Goal: Information Seeking & Learning: Learn about a topic

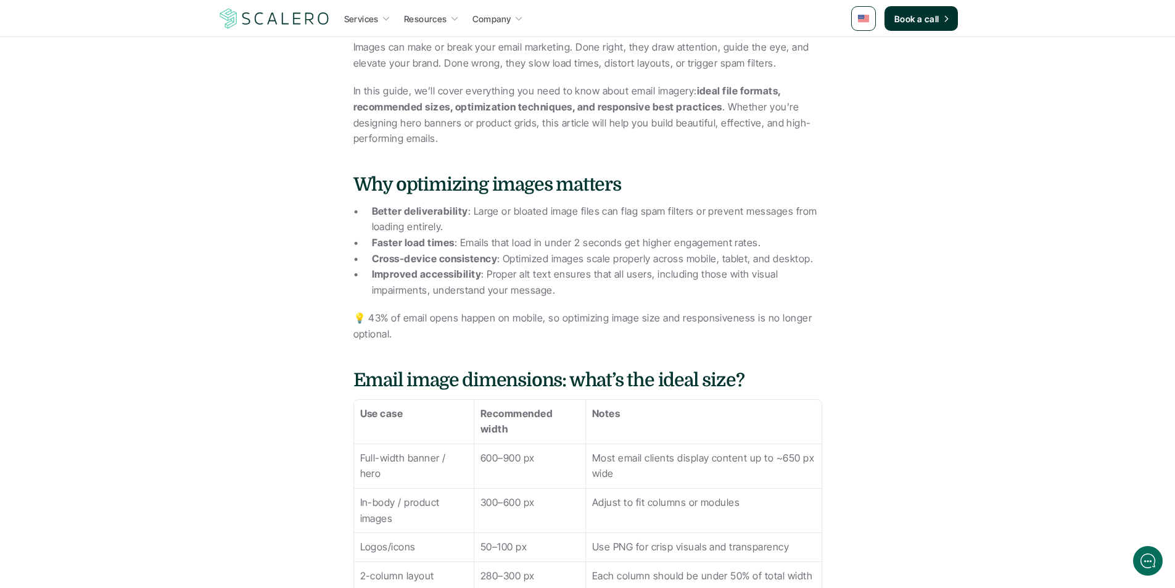
scroll to position [540, 0]
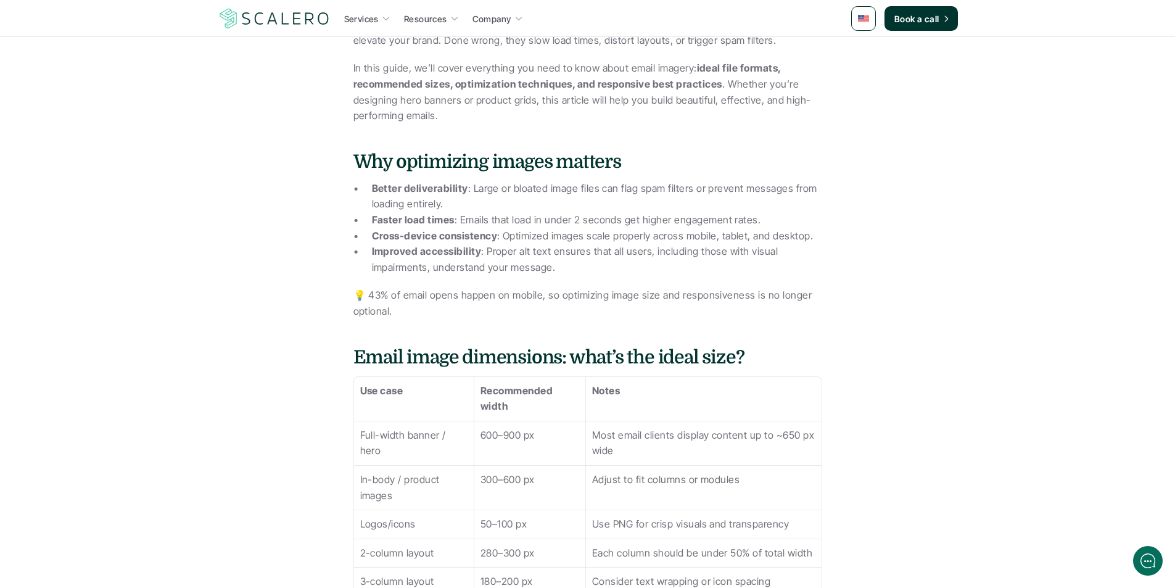
click at [685, 165] on h4 "Why optimizing images matters" at bounding box center [587, 162] width 469 height 26
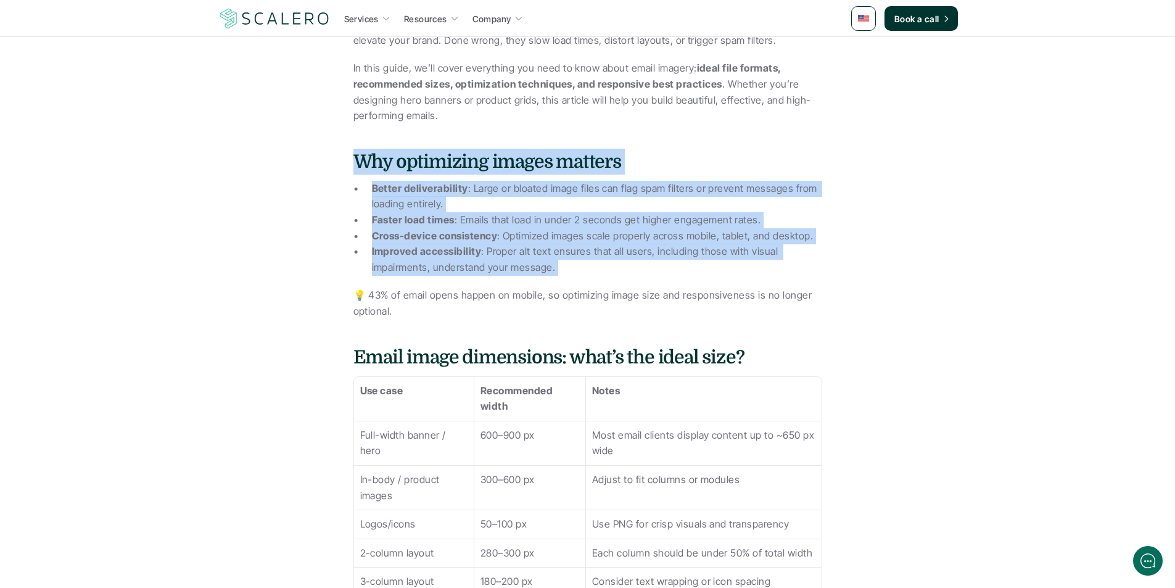
drag, startPoint x: 685, startPoint y: 165, endPoint x: 693, endPoint y: 272, distance: 107.0
click at [693, 273] on p "Improved accessibility : Proper alt text ensures that all users, including thos…" at bounding box center [597, 259] width 450 height 31
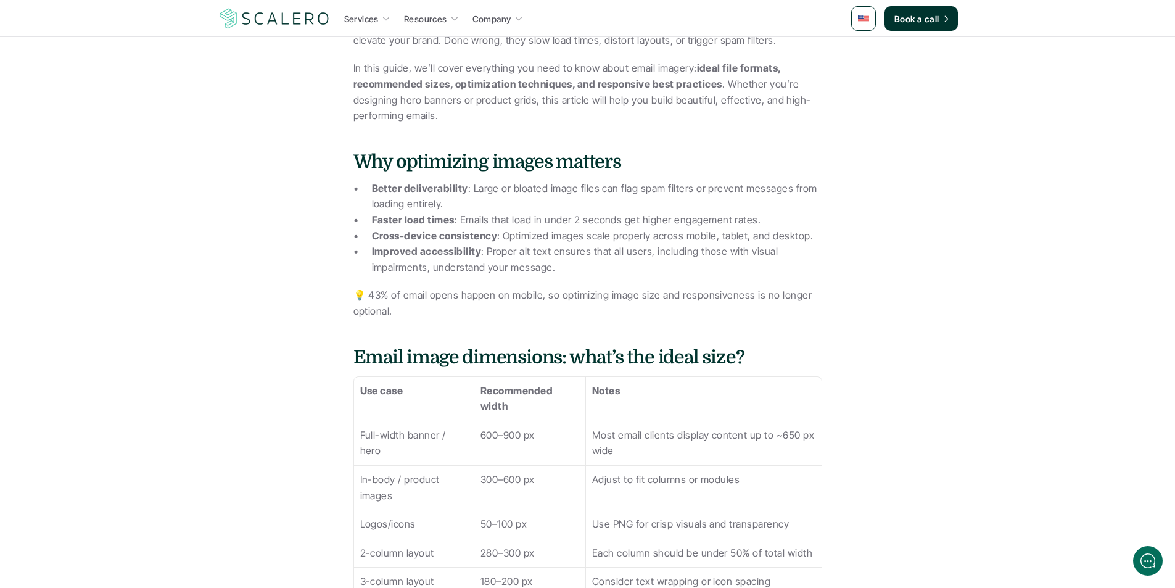
click at [693, 273] on p "Improved accessibility : Proper alt text ensures that all users, including thos…" at bounding box center [597, 259] width 450 height 31
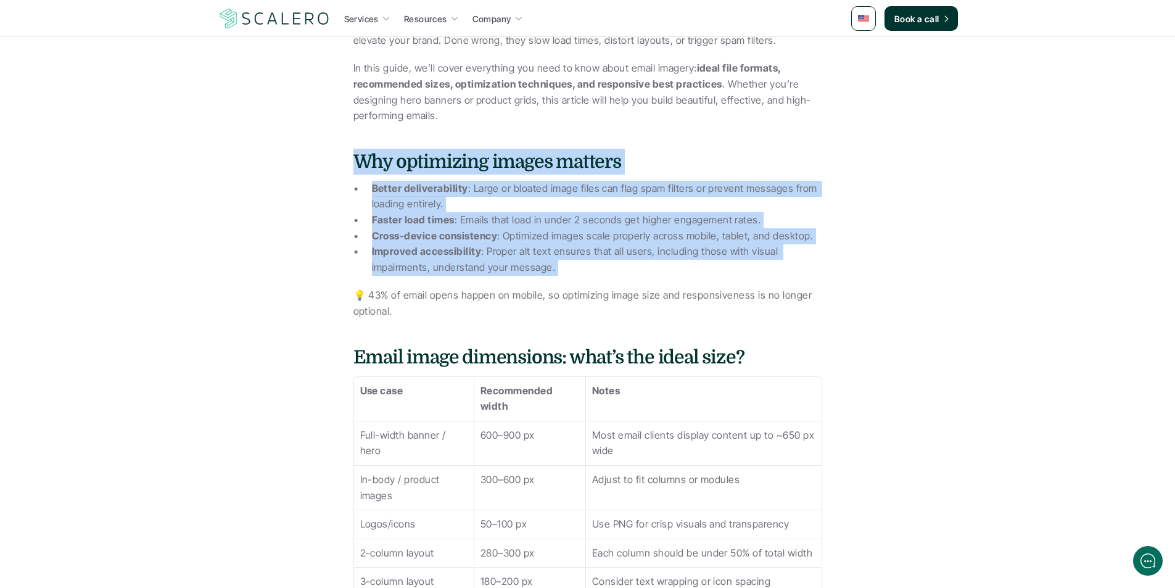
drag, startPoint x: 693, startPoint y: 273, endPoint x: 670, endPoint y: 165, distance: 110.4
click at [670, 165] on h4 "Why optimizing images matters" at bounding box center [587, 162] width 469 height 26
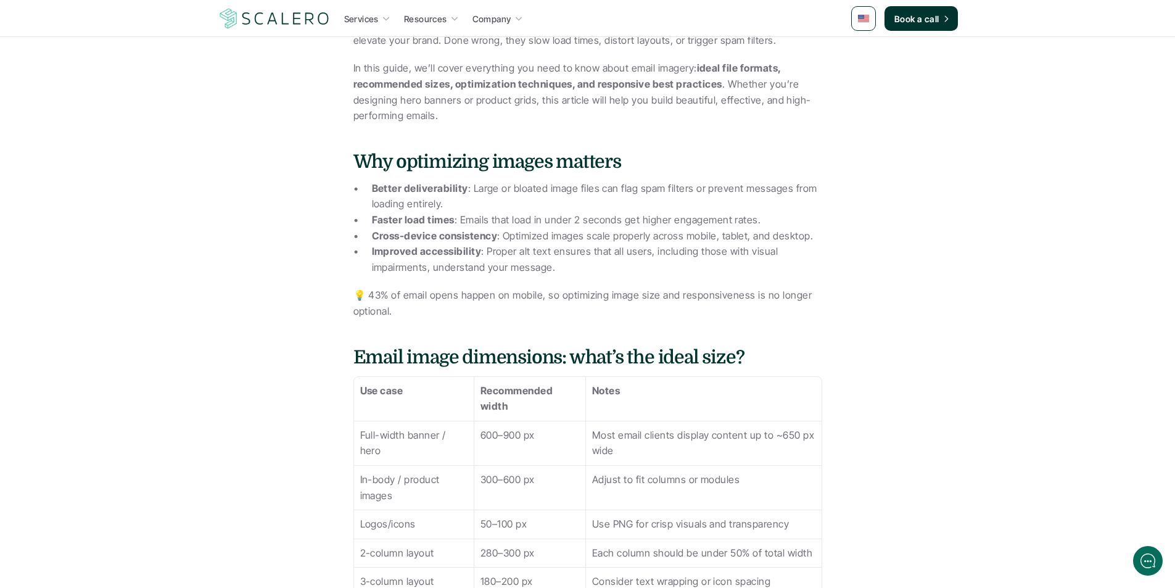
click at [670, 165] on h4 "Why optimizing images matters" at bounding box center [587, 162] width 469 height 26
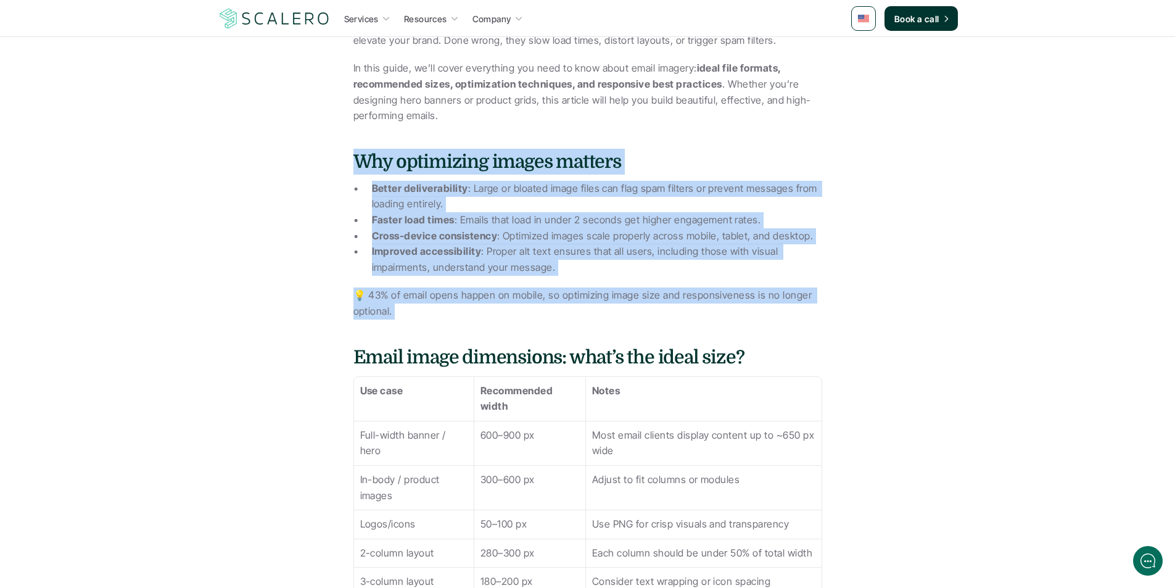
drag, startPoint x: 670, startPoint y: 165, endPoint x: 681, endPoint y: 289, distance: 124.5
click at [681, 289] on p "💡 43% of email opens happen on mobile, so optimizing image size and responsiven…" at bounding box center [587, 302] width 469 height 31
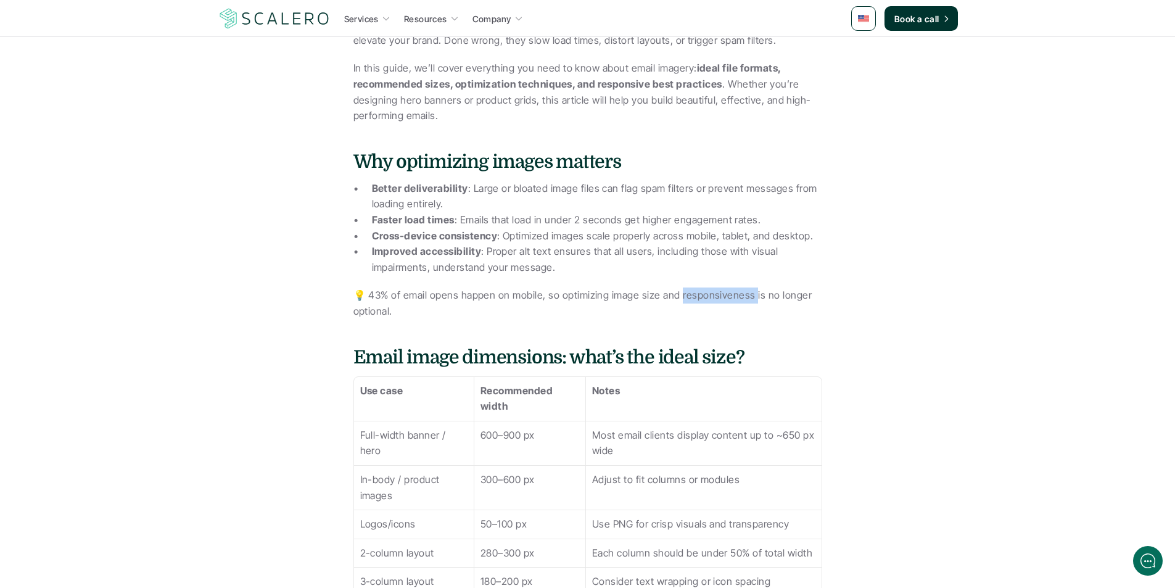
click at [681, 289] on p "💡 43% of email opens happen on mobile, so optimizing image size and responsiven…" at bounding box center [587, 302] width 469 height 31
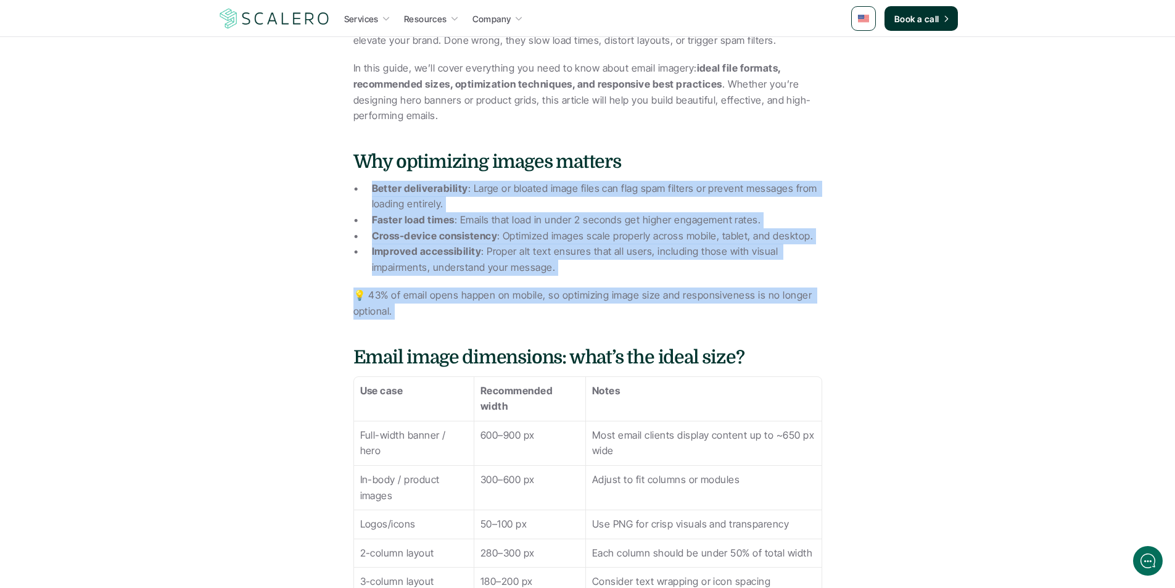
drag, startPoint x: 681, startPoint y: 289, endPoint x: 667, endPoint y: 177, distance: 113.1
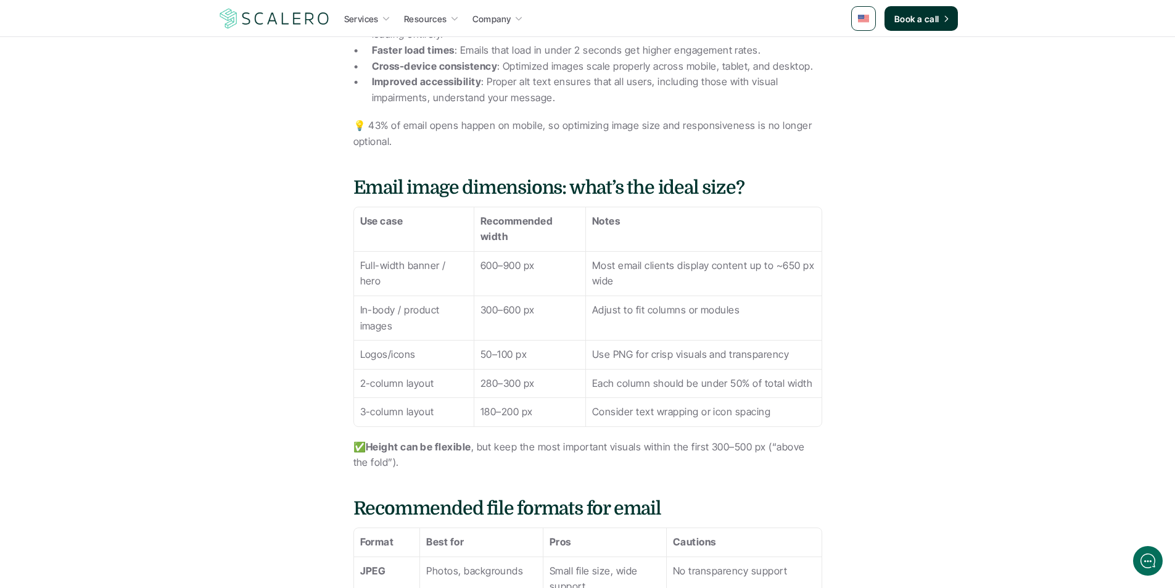
scroll to position [771, 0]
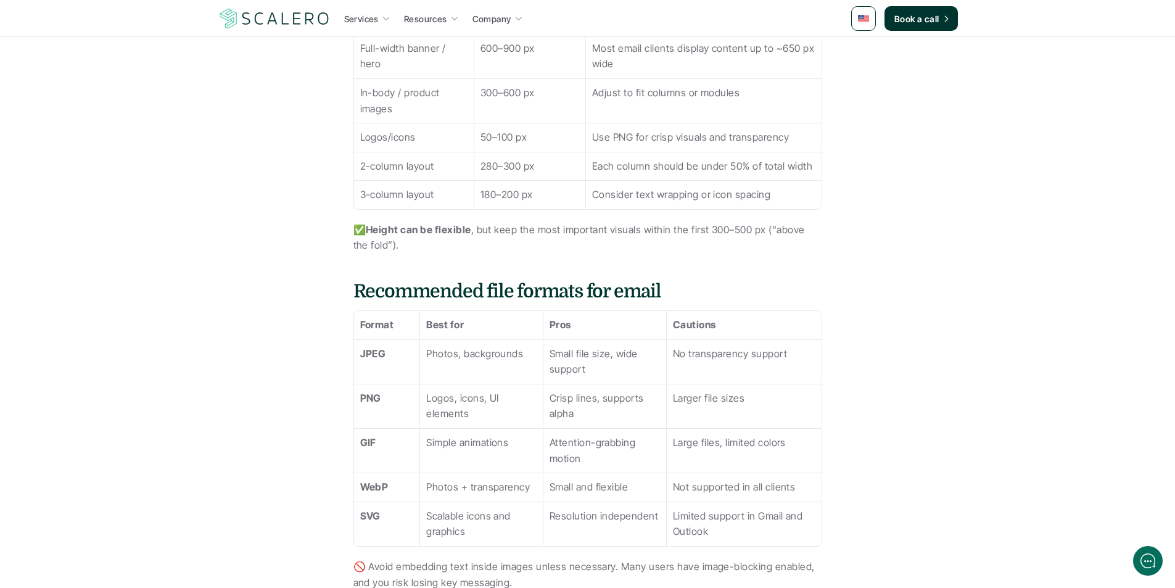
drag, startPoint x: 865, startPoint y: 243, endPoint x: 876, endPoint y: 278, distance: 37.1
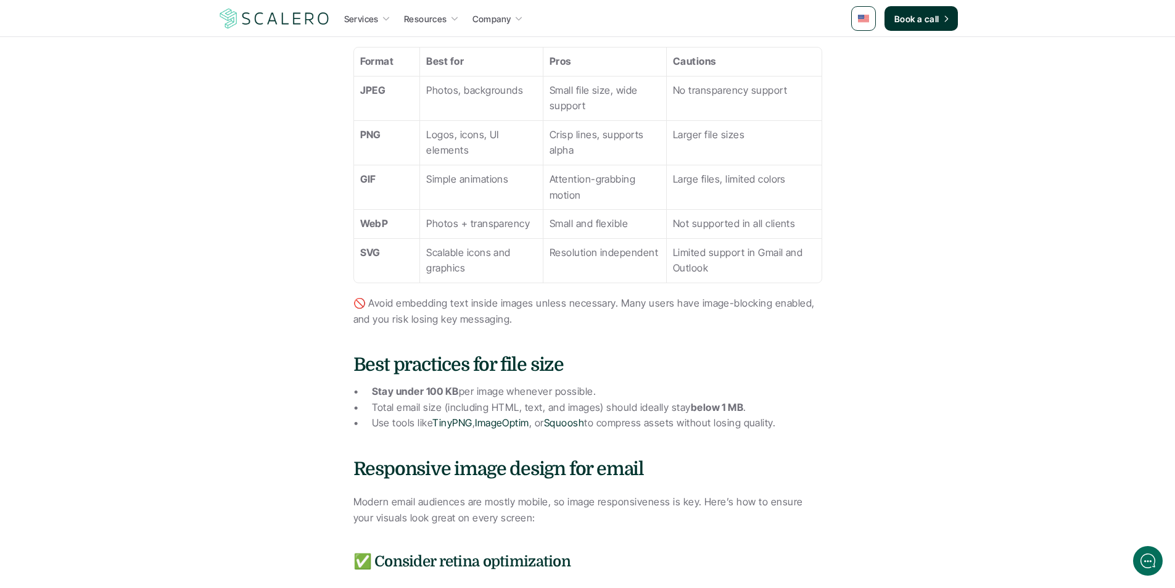
drag, startPoint x: 929, startPoint y: 249, endPoint x: 938, endPoint y: 313, distance: 64.8
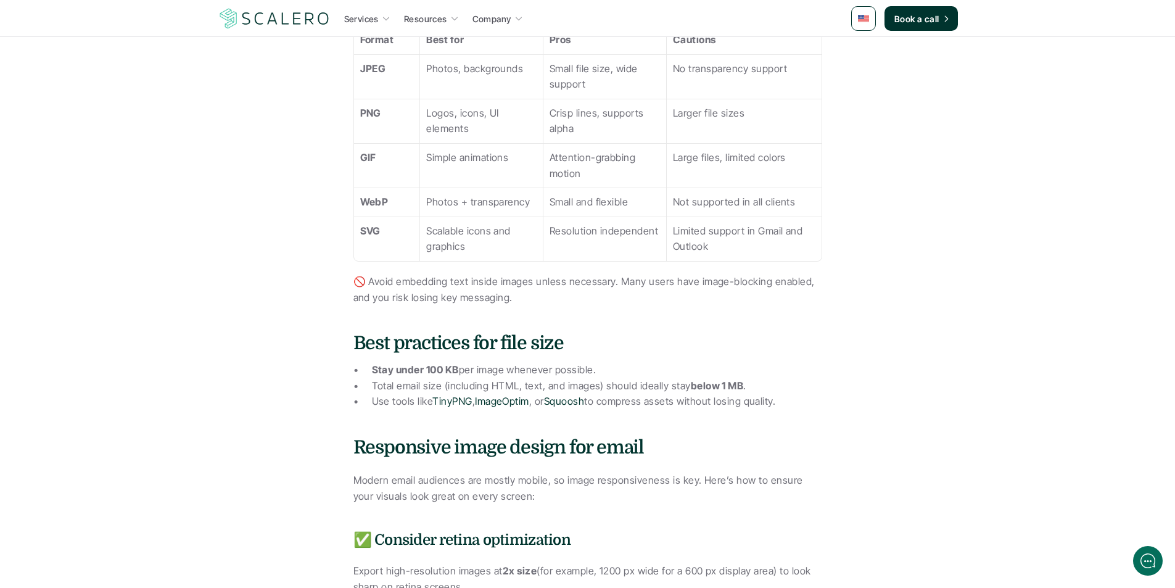
click at [642, 335] on h4 "Best practices for file size" at bounding box center [587, 343] width 469 height 26
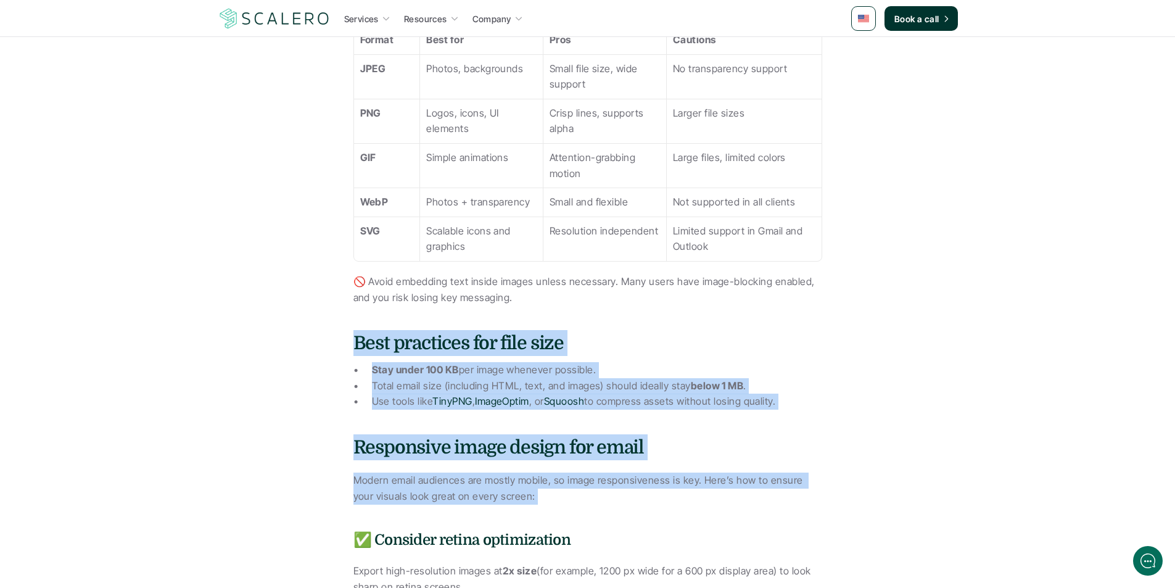
drag, startPoint x: 642, startPoint y: 335, endPoint x: 697, endPoint y: 483, distance: 157.5
click at [697, 483] on div "Images can make or break your email marketing. Done right, they draw attention,…" at bounding box center [587, 372] width 469 height 2055
click at [697, 483] on p "Modern email audiences are mostly mobile, so image responsiveness is key. Here’…" at bounding box center [587, 487] width 469 height 31
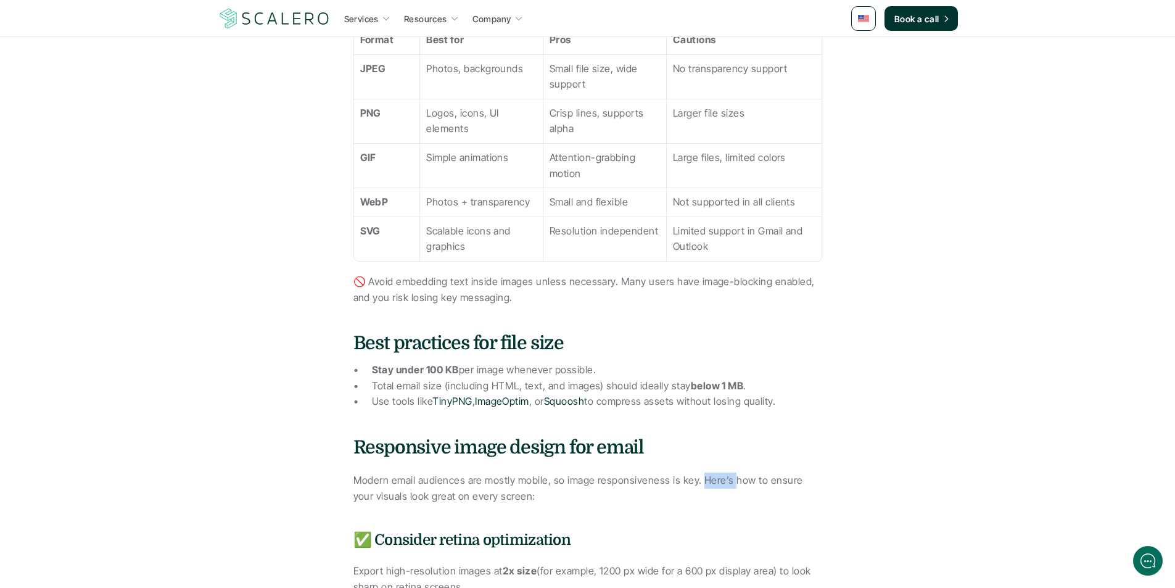
click at [697, 483] on p "Modern email audiences are mostly mobile, so image responsiveness is key. Here’…" at bounding box center [587, 487] width 469 height 31
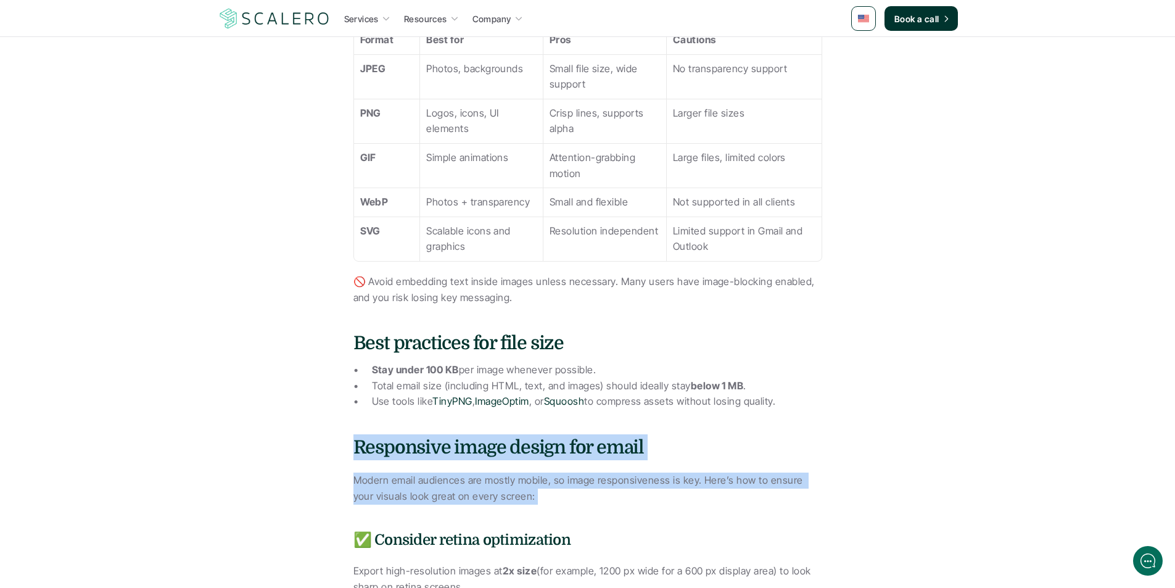
drag, startPoint x: 697, startPoint y: 483, endPoint x: 673, endPoint y: 377, distance: 108.3
click at [678, 403] on div "Images can make or break your email marketing. Done right, they draw attention,…" at bounding box center [587, 372] width 469 height 2055
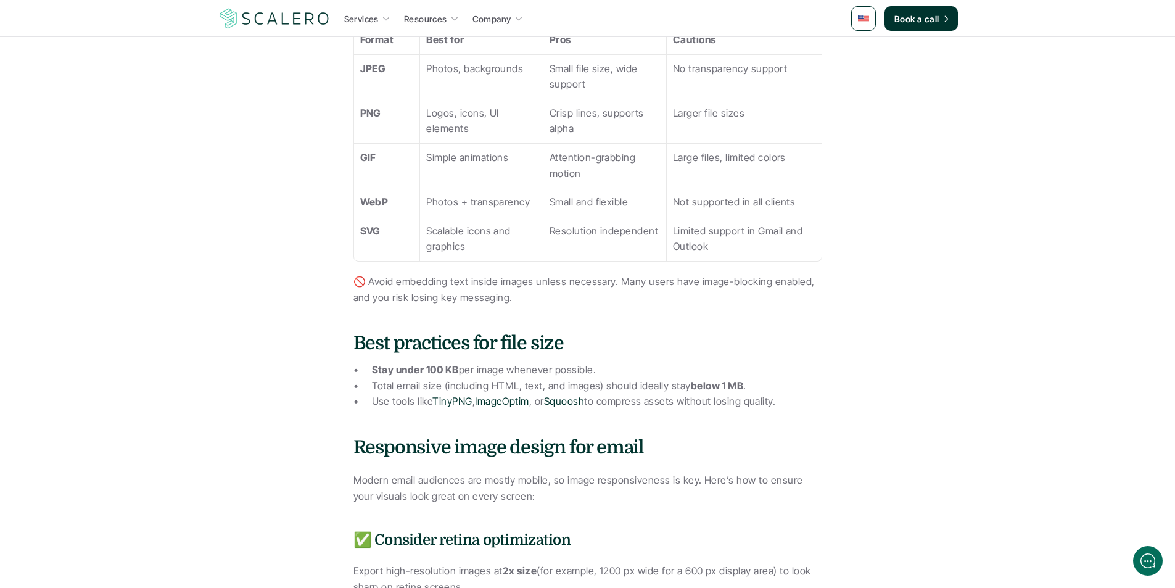
click at [671, 330] on h4 "Best practices for file size" at bounding box center [587, 343] width 469 height 26
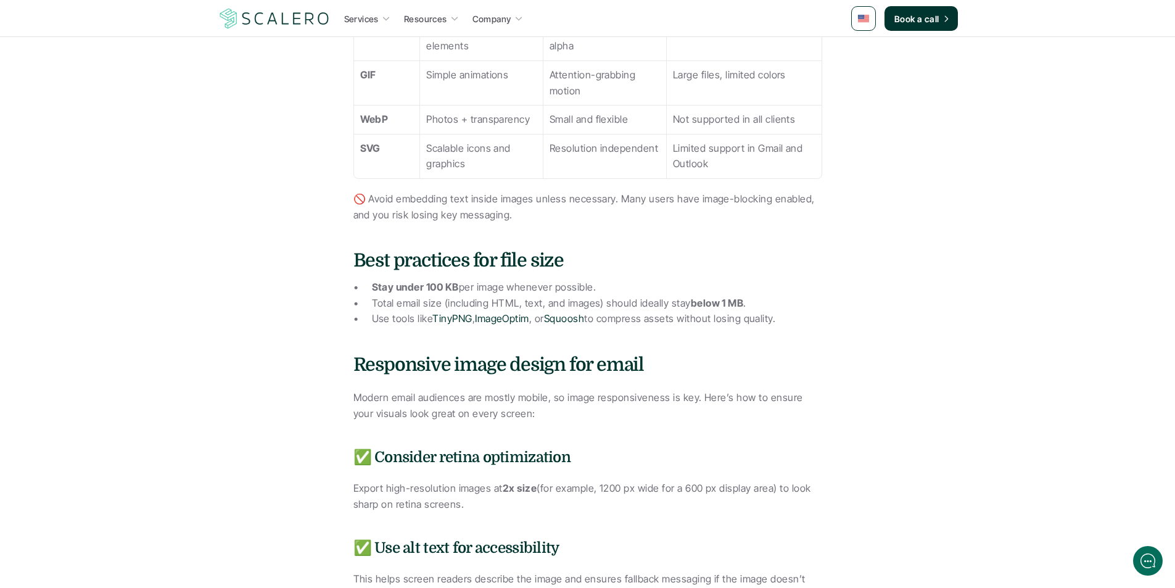
scroll to position [1324, 0]
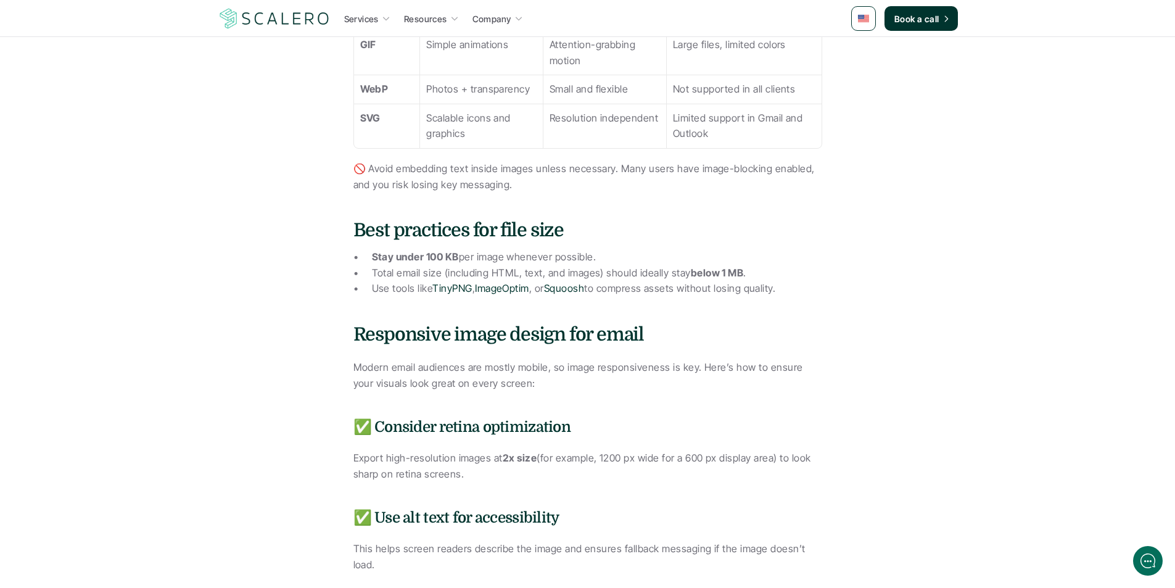
drag, startPoint x: 673, startPoint y: 332, endPoint x: 682, endPoint y: 368, distance: 37.5
click at [602, 339] on h4 "Responsive image design for email" at bounding box center [587, 334] width 469 height 26
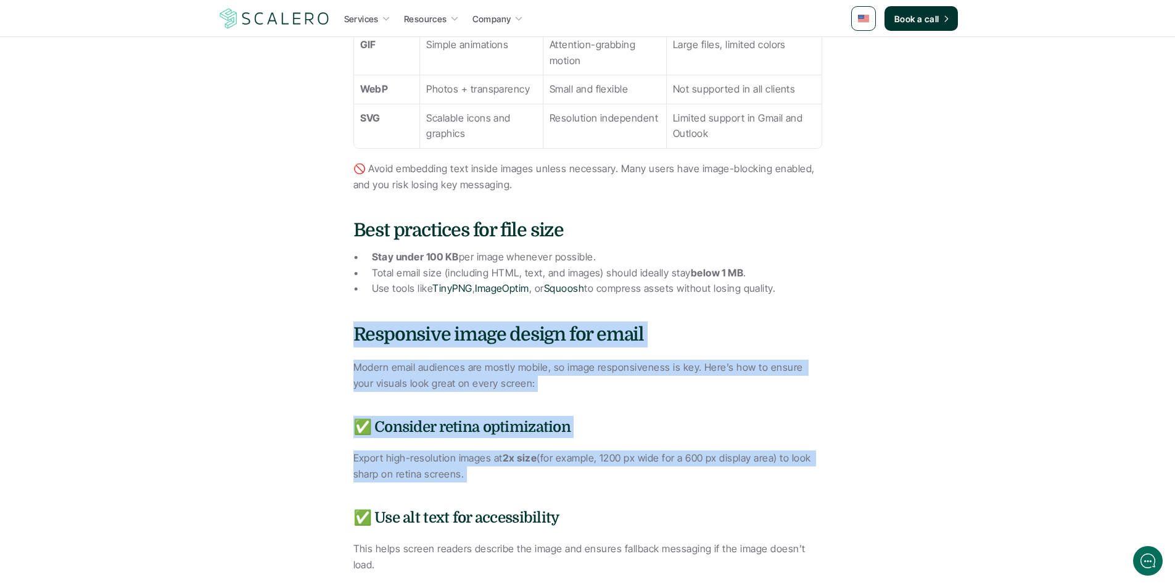
drag, startPoint x: 602, startPoint y: 339, endPoint x: 583, endPoint y: 463, distance: 124.8
click at [583, 463] on div "Images can make or break your email marketing. Done right, they draw attention,…" at bounding box center [587, 259] width 469 height 2055
click at [583, 463] on p "Export high-resolution images at 2x size (for example, 1200 px wide for a 600 p…" at bounding box center [587, 465] width 469 height 31
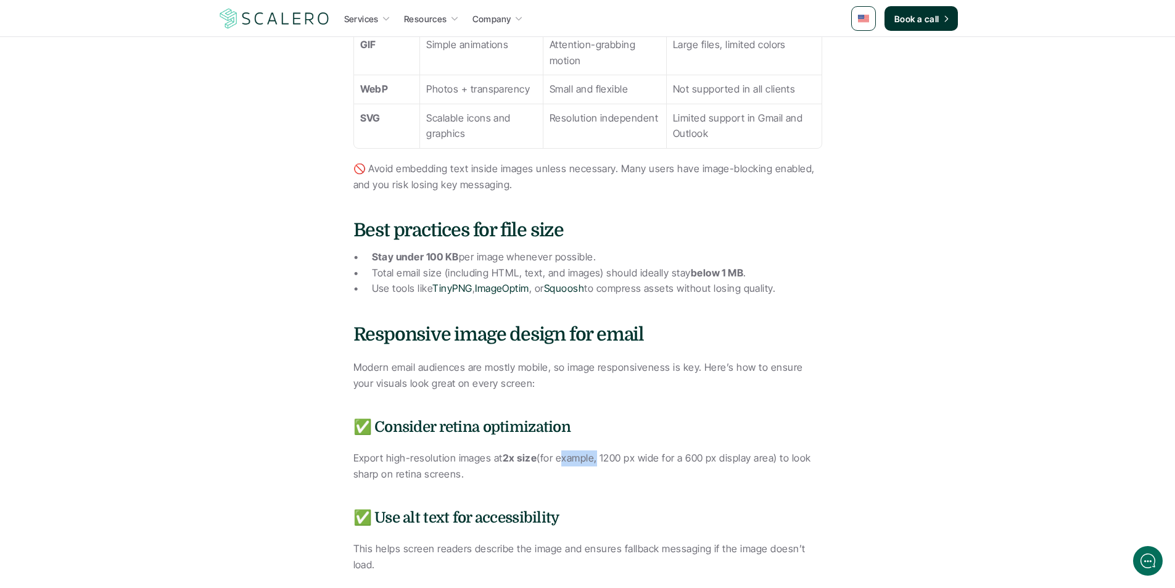
click at [583, 463] on p "Export high-resolution images at 2x size (for example, 1200 px wide for a 600 p…" at bounding box center [587, 465] width 469 height 31
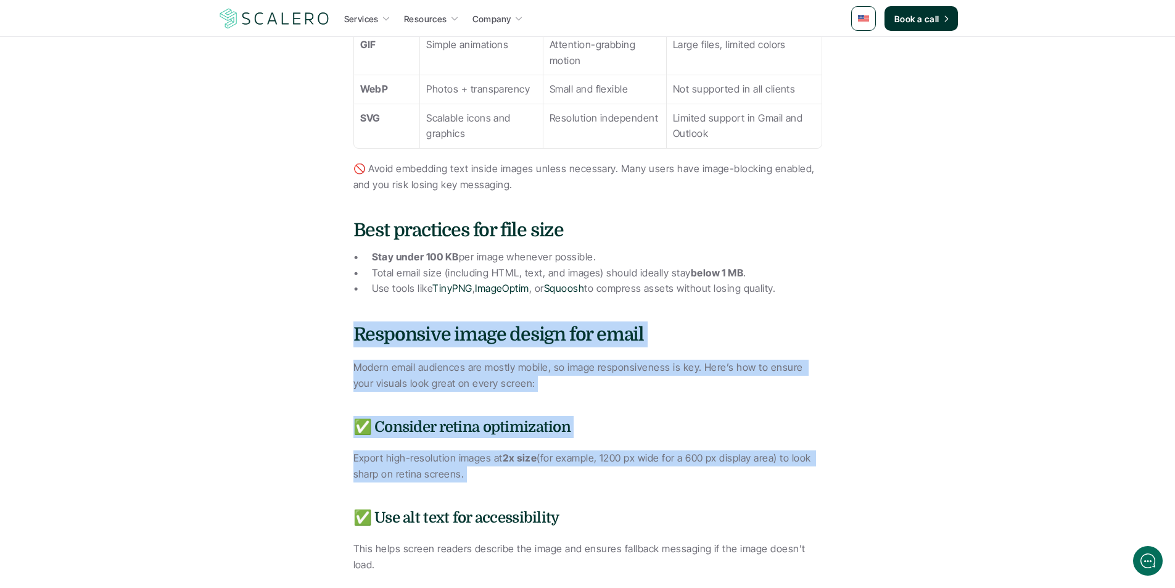
drag, startPoint x: 583, startPoint y: 463, endPoint x: 594, endPoint y: 333, distance: 130.0
click at [594, 338] on div "Images can make or break your email marketing. Done right, they draw attention,…" at bounding box center [587, 259] width 469 height 2055
click at [594, 333] on h4 "Responsive image design for email" at bounding box center [587, 334] width 469 height 26
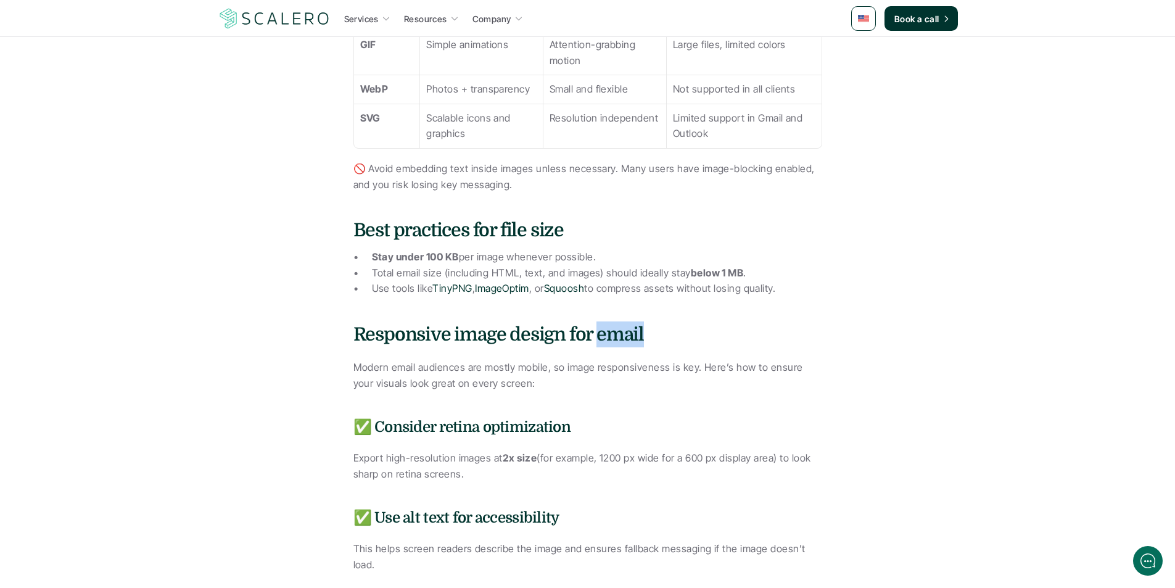
click at [594, 333] on h4 "Responsive image design for email" at bounding box center [587, 334] width 469 height 26
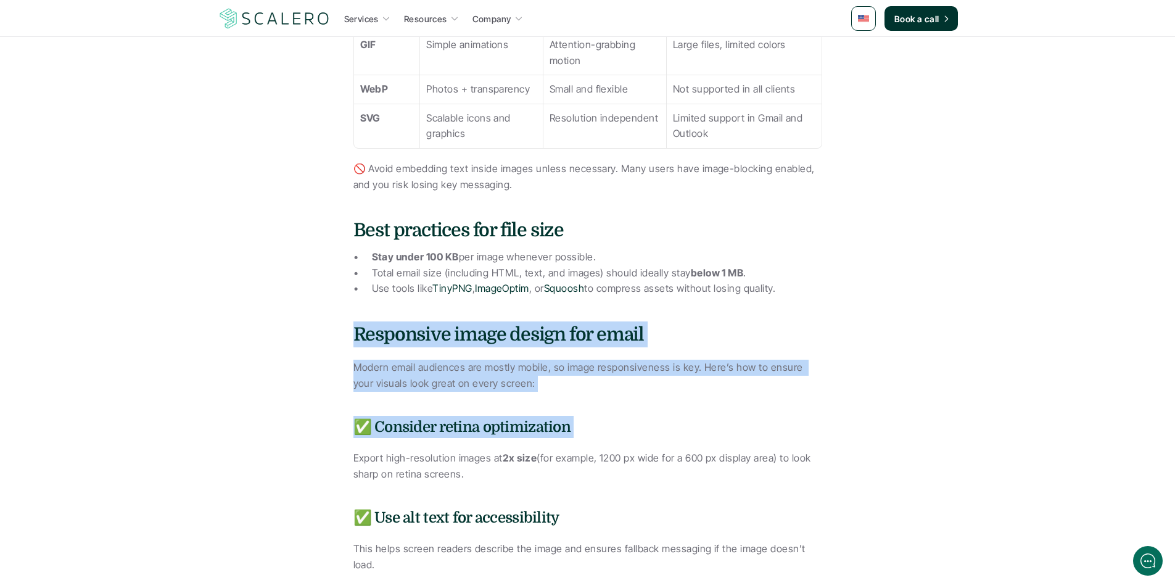
drag, startPoint x: 594, startPoint y: 333, endPoint x: 570, endPoint y: 451, distance: 120.2
click at [570, 450] on div "Images can make or break your email marketing. Done right, they draw attention,…" at bounding box center [587, 259] width 469 height 2055
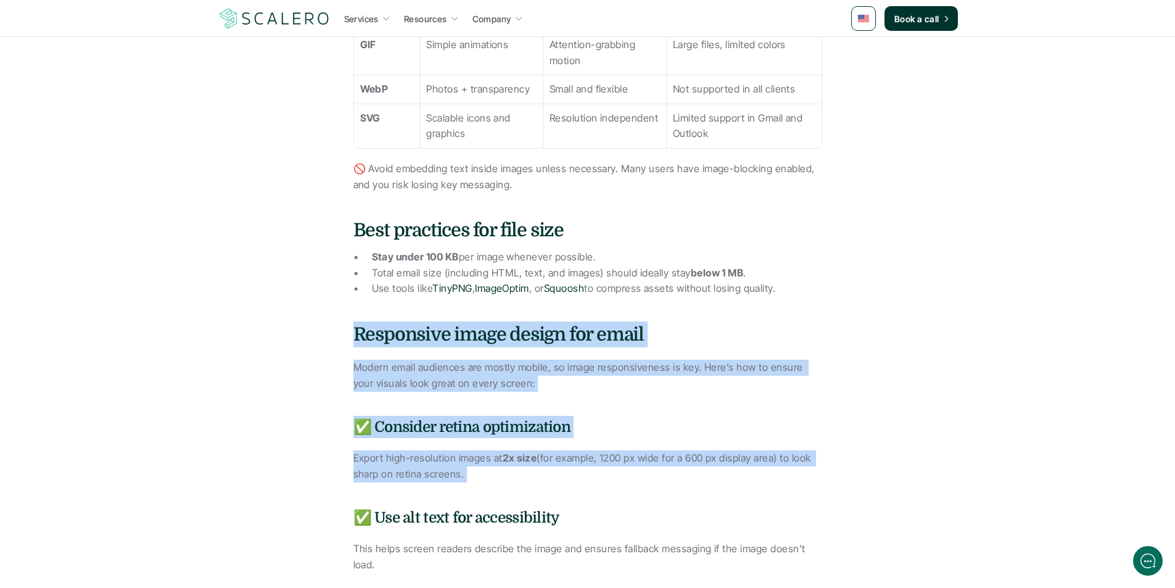
click at [570, 451] on p "Export high-resolution images at 2x size (for example, 1200 px wide for a 600 p…" at bounding box center [587, 465] width 469 height 31
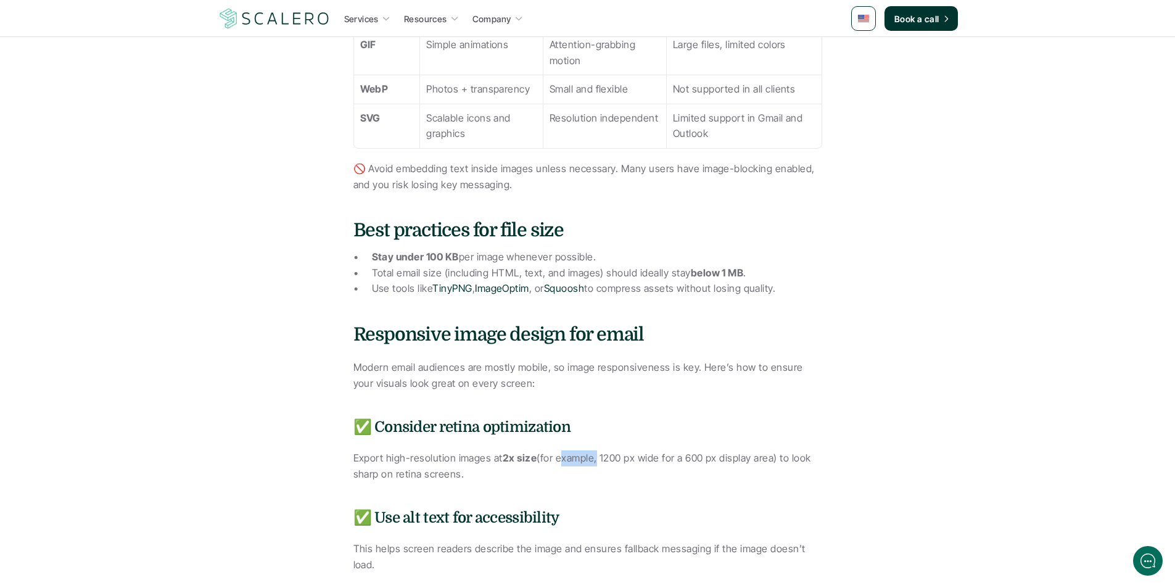
click at [570, 451] on p "Export high-resolution images at 2x size (for example, 1200 px wide for a 600 p…" at bounding box center [587, 465] width 469 height 31
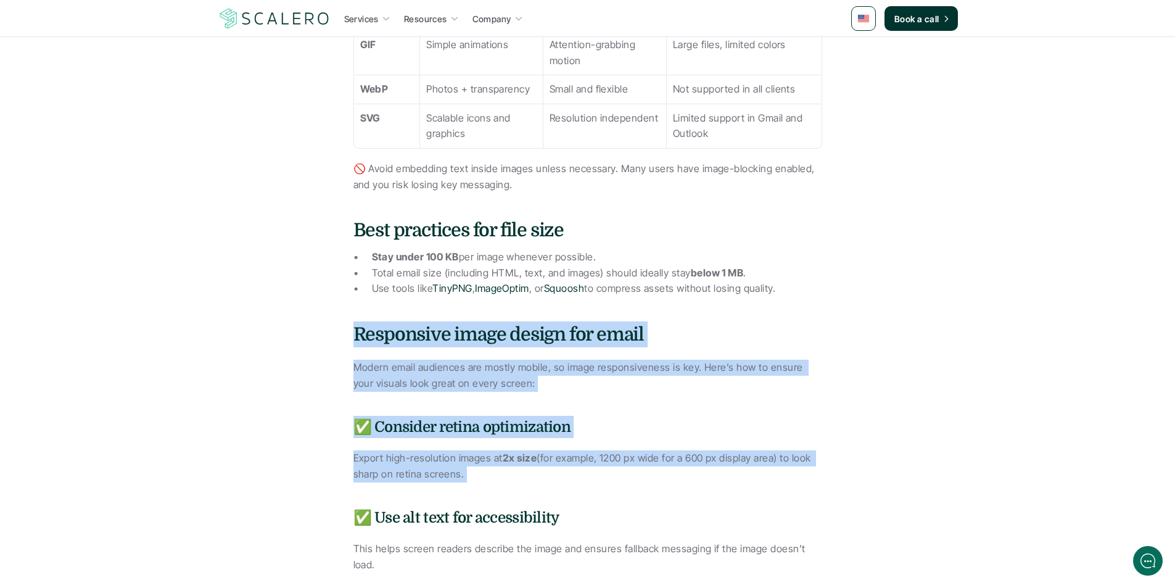
drag, startPoint x: 570, startPoint y: 451, endPoint x: 571, endPoint y: 348, distance: 103.0
click at [571, 349] on div "Images can make or break your email marketing. Done right, they draw attention,…" at bounding box center [587, 259] width 469 height 2055
click at [571, 348] on div "Images can make or break your email marketing. Done right, they draw attention,…" at bounding box center [587, 259] width 469 height 2055
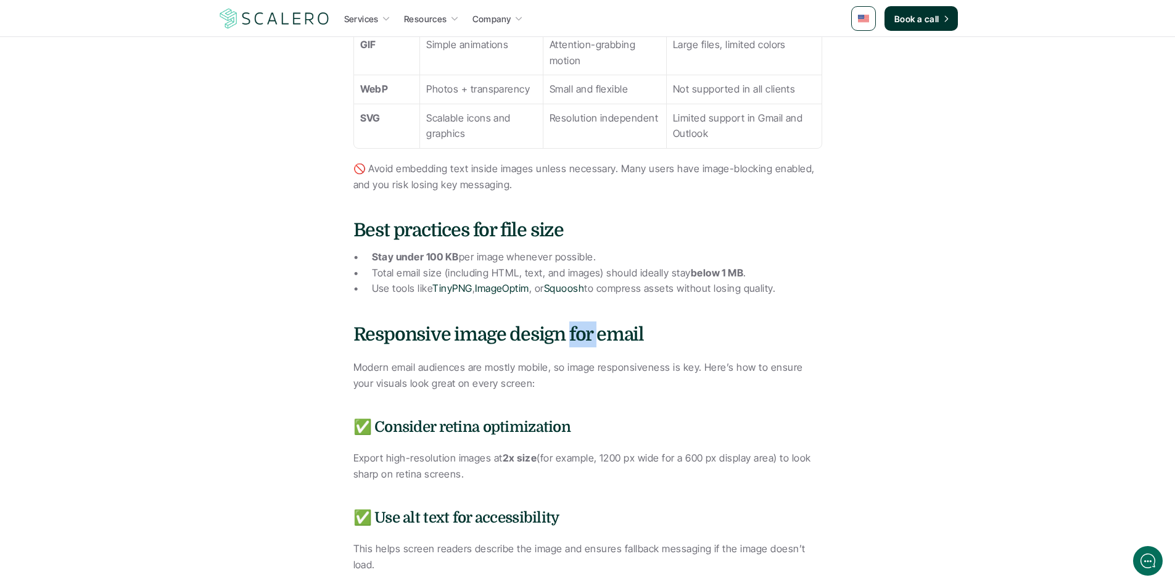
click at [571, 348] on div "Images can make or break your email marketing. Done right, they draw attention,…" at bounding box center [587, 259] width 469 height 2055
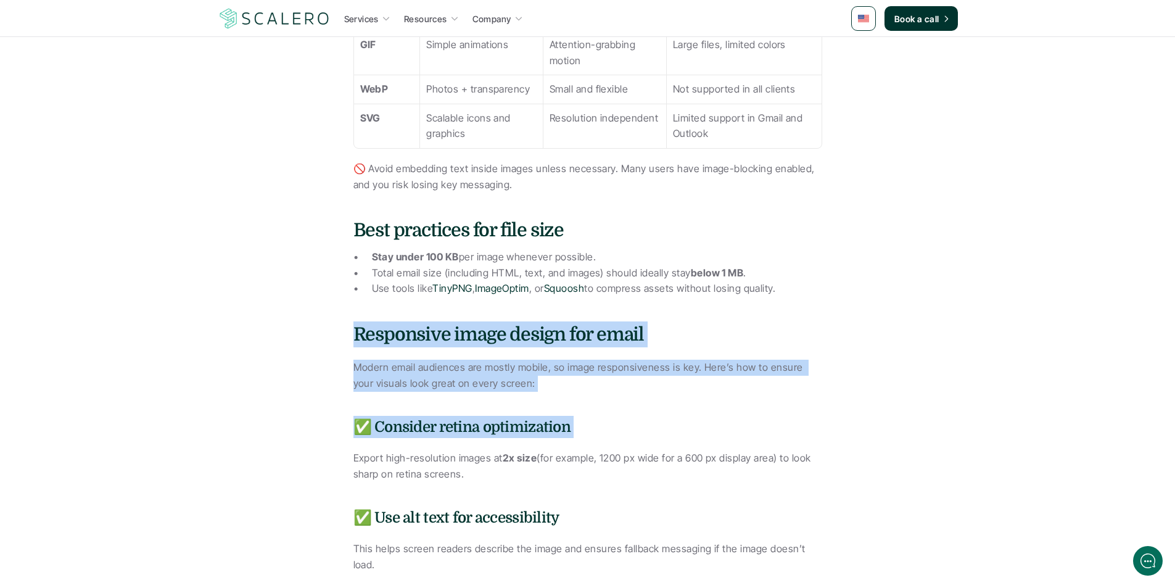
drag, startPoint x: 571, startPoint y: 348, endPoint x: 574, endPoint y: 450, distance: 101.8
click at [574, 449] on div "Images can make or break your email marketing. Done right, they draw attention,…" at bounding box center [587, 259] width 469 height 2055
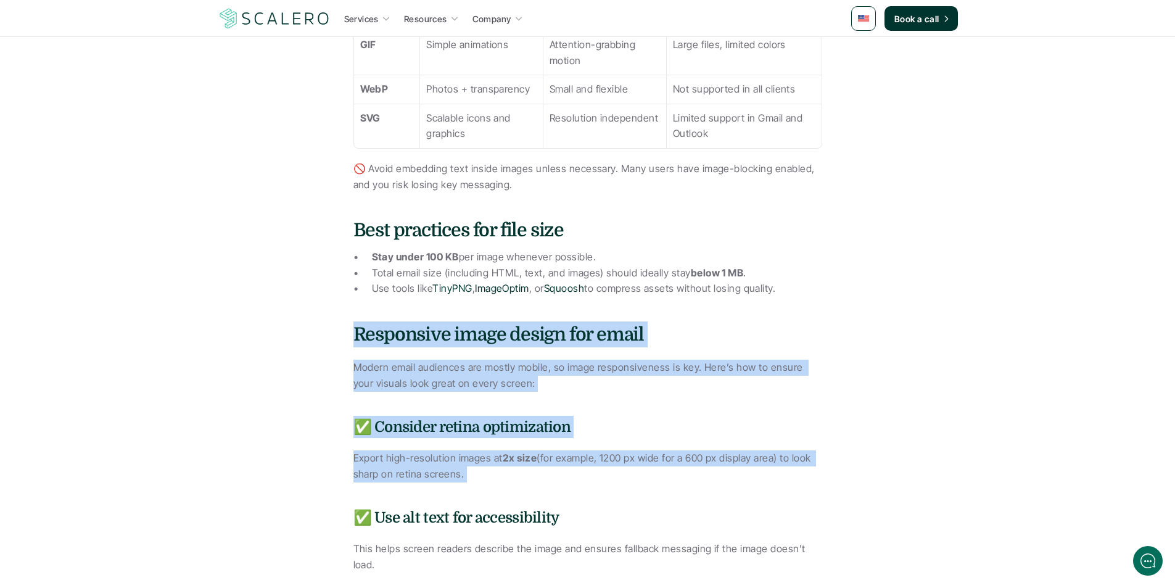
click at [574, 450] on div "Images can make or break your email marketing. Done right, they draw attention,…" at bounding box center [587, 259] width 469 height 2055
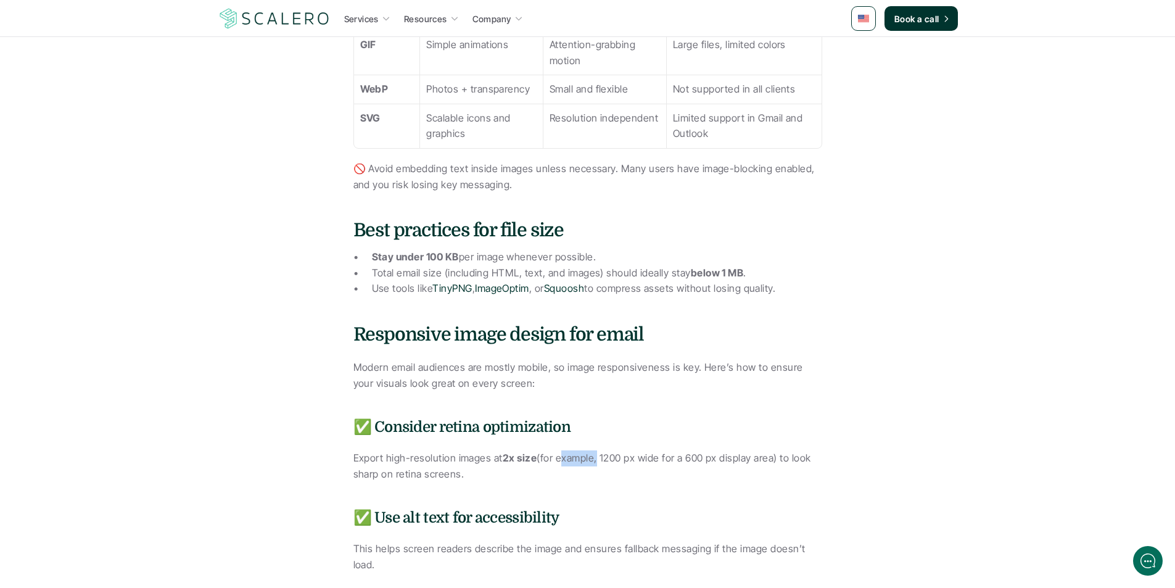
click at [574, 450] on div "Images can make or break your email marketing. Done right, they draw attention,…" at bounding box center [587, 259] width 469 height 2055
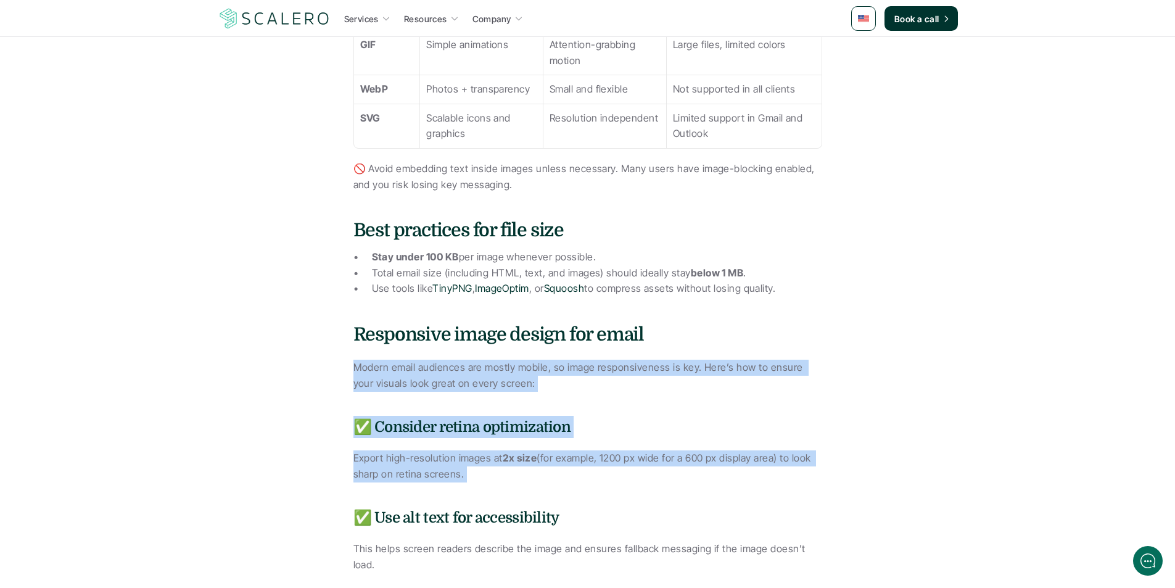
drag, startPoint x: 574, startPoint y: 450, endPoint x: 574, endPoint y: 344, distance: 105.5
click at [577, 353] on div "Images can make or break your email marketing. Done right, they draw attention,…" at bounding box center [587, 259] width 469 height 2055
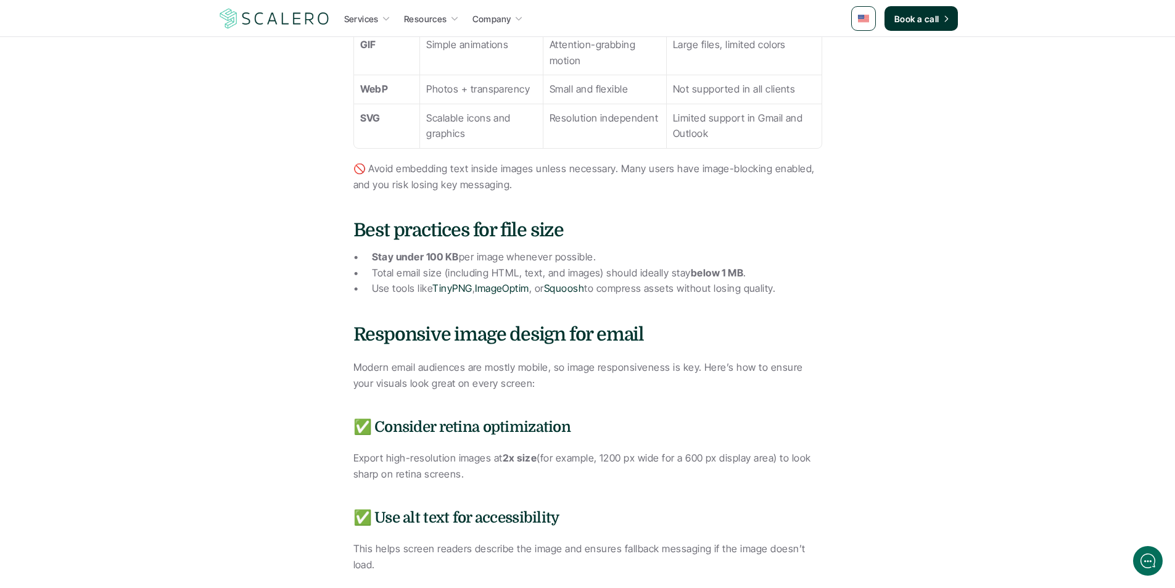
click at [574, 343] on h4 "Responsive image design for email" at bounding box center [587, 334] width 469 height 26
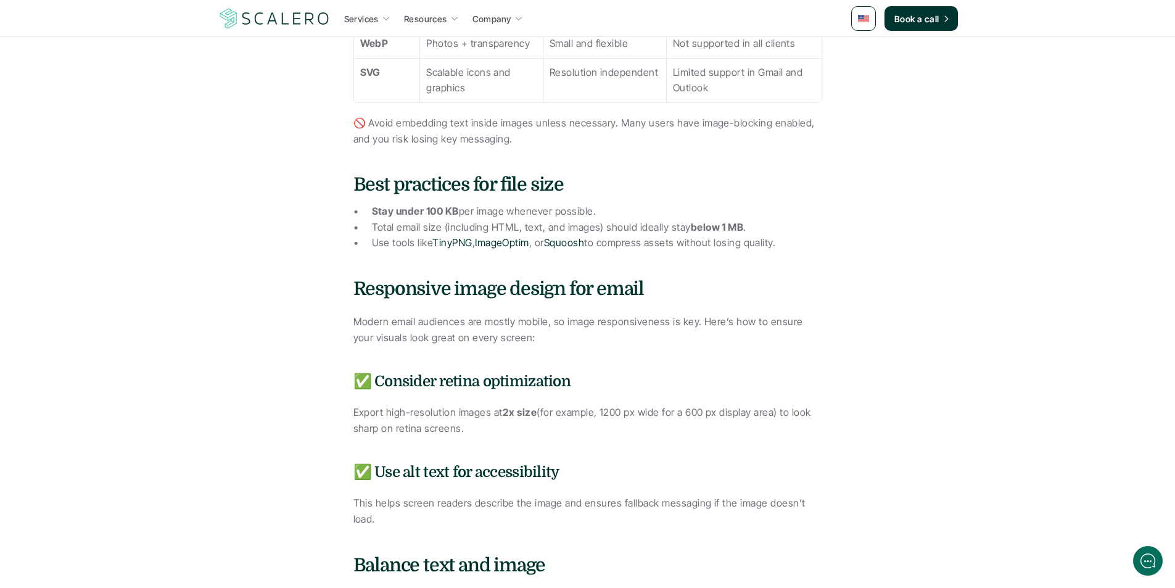
drag, startPoint x: 573, startPoint y: 343, endPoint x: 560, endPoint y: 390, distance: 49.2
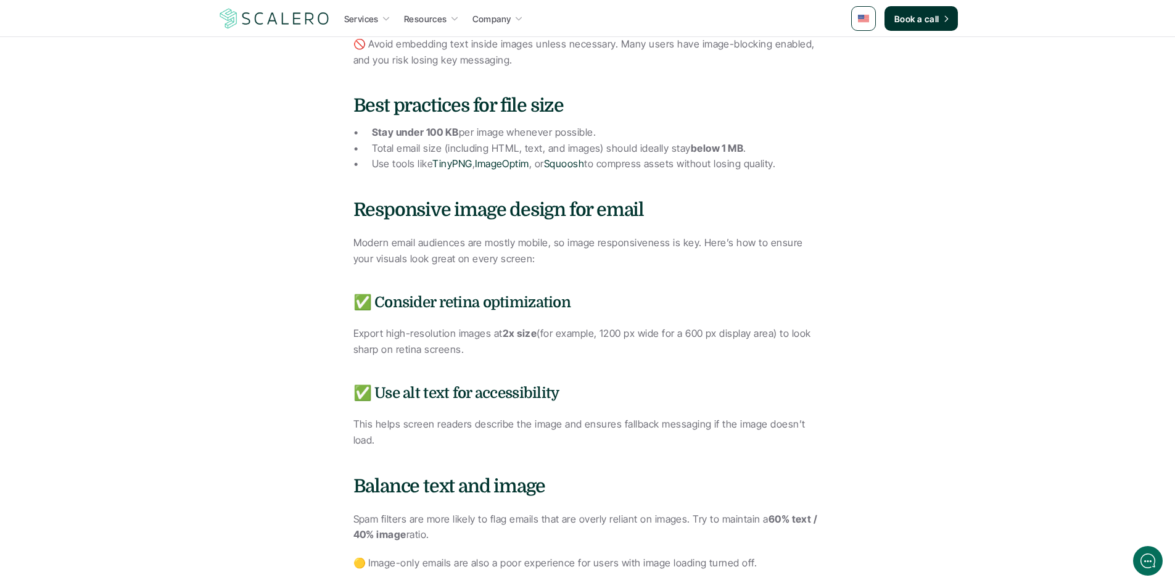
drag, startPoint x: 574, startPoint y: 362, endPoint x: 570, endPoint y: 401, distance: 39.0
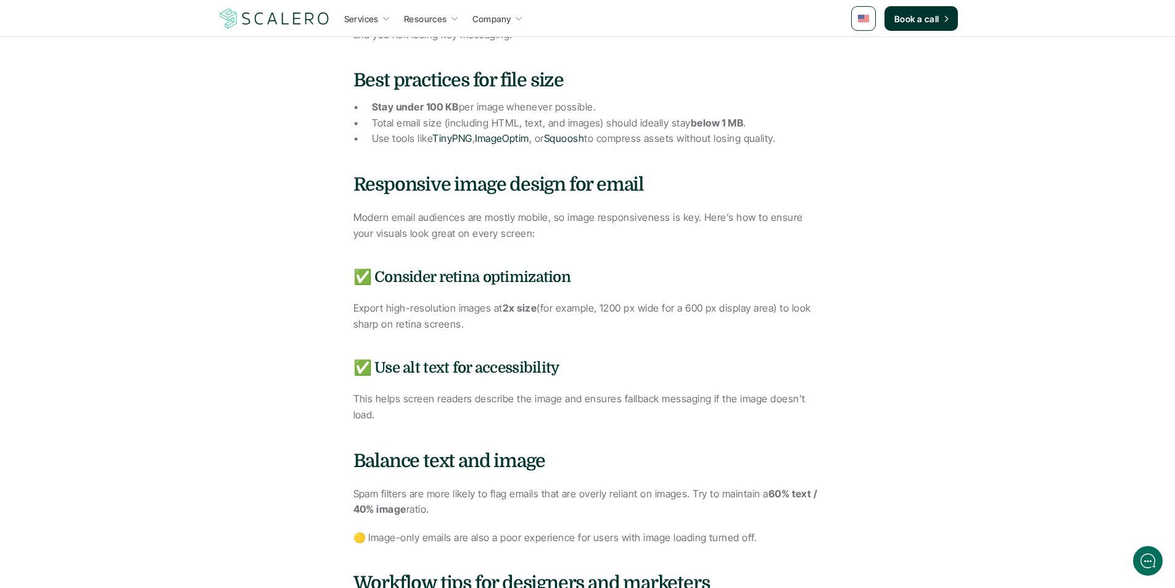
click at [572, 276] on h5 "✅ Consider retina optimization" at bounding box center [587, 277] width 469 height 22
click at [571, 276] on h5 "✅ Consider retina optimization" at bounding box center [587, 277] width 469 height 22
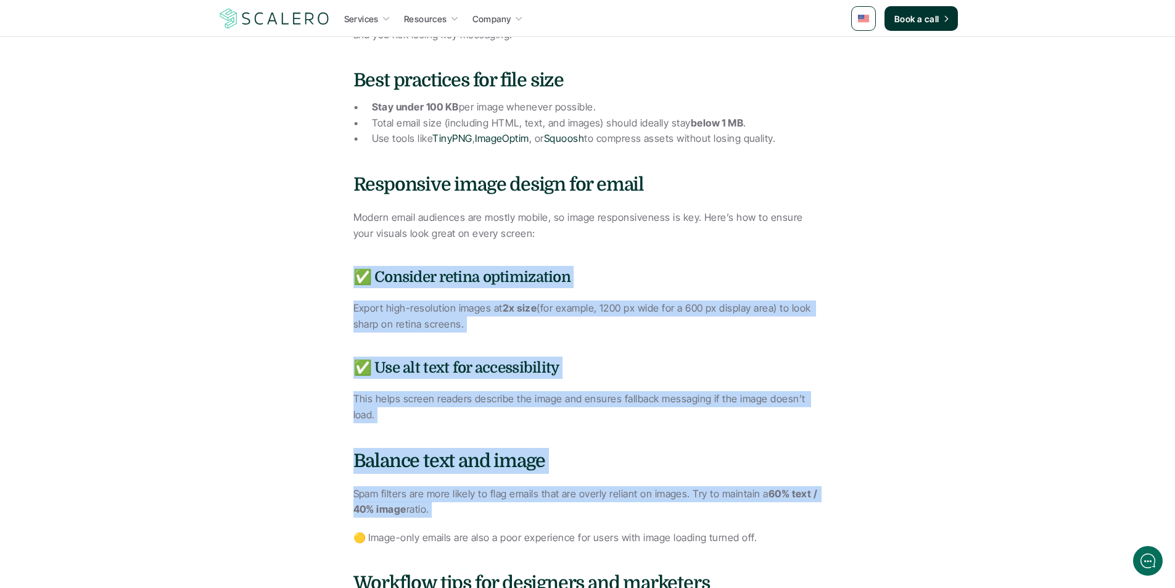
drag, startPoint x: 571, startPoint y: 276, endPoint x: 593, endPoint y: 476, distance: 201.0
click at [593, 475] on div "Images can make or break your email marketing. Done right, they draw attention,…" at bounding box center [587, 109] width 469 height 2055
click at [596, 486] on p "Spam filters are more likely to flag emails that are overly reliant on images. …" at bounding box center [587, 501] width 469 height 31
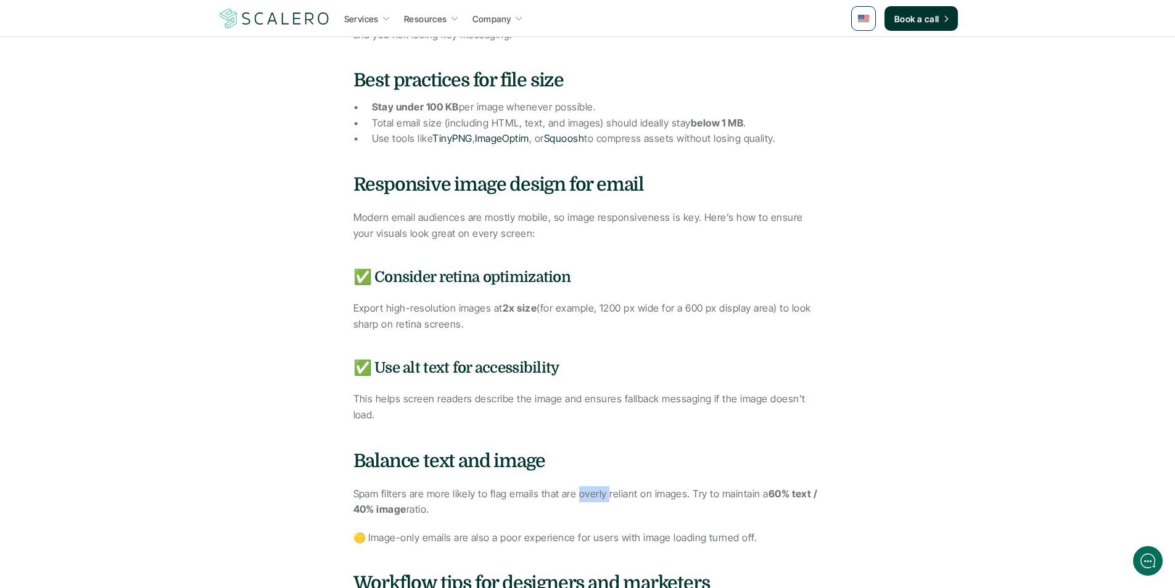
click at [596, 486] on p "Spam filters are more likely to flag emails that are overly reliant on images. …" at bounding box center [587, 501] width 469 height 31
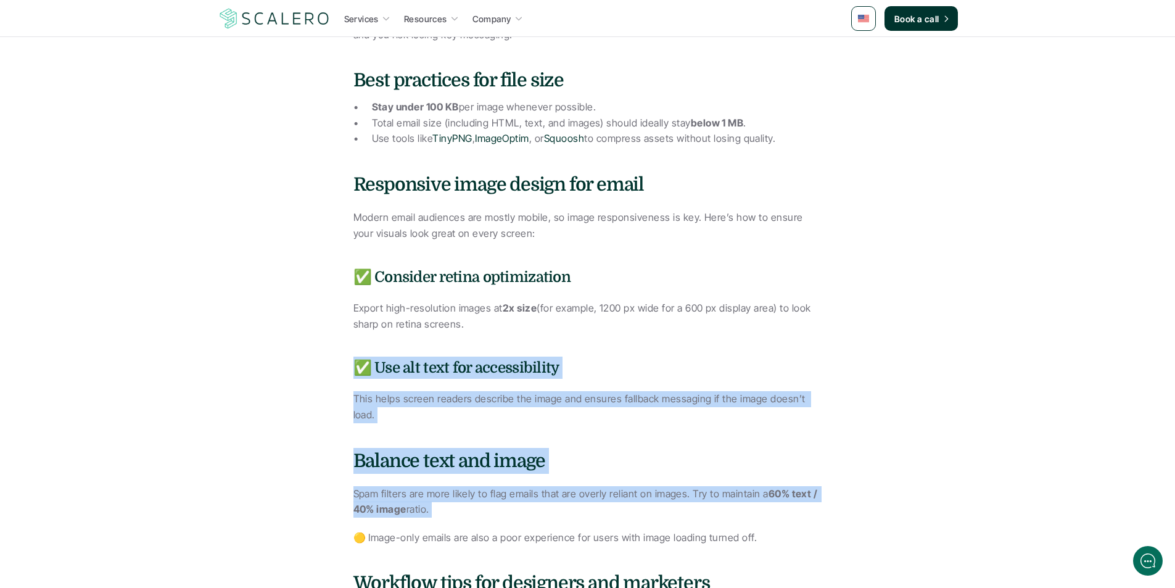
drag, startPoint x: 596, startPoint y: 485, endPoint x: 618, endPoint y: 273, distance: 212.7
click at [618, 285] on div "Images can make or break your email marketing. Done right, they draw attention,…" at bounding box center [587, 109] width 469 height 2055
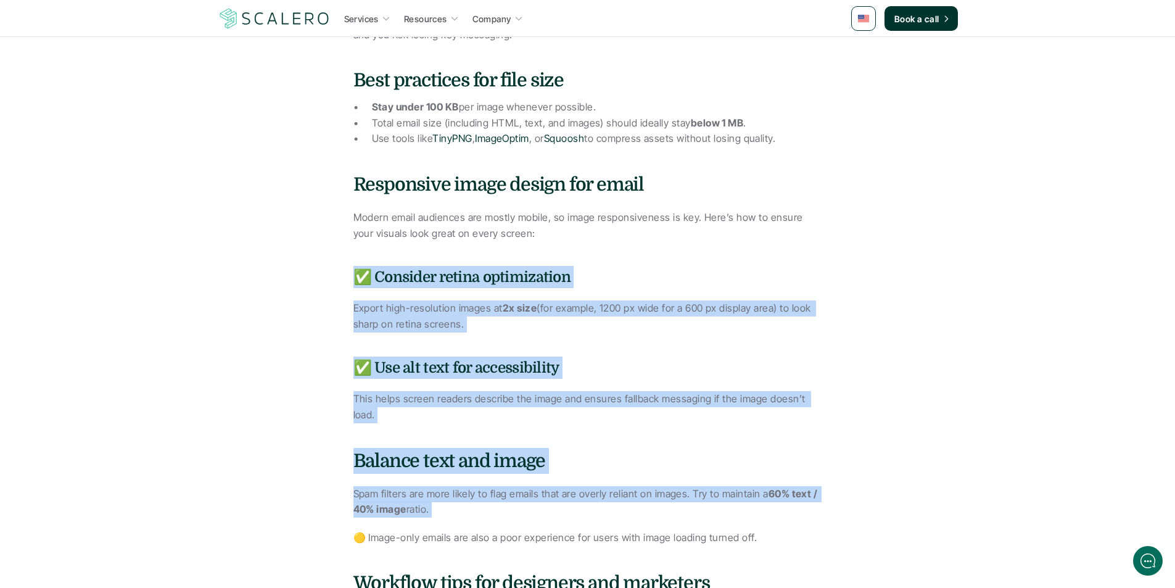
click at [618, 273] on h5 "✅ Consider retina optimization" at bounding box center [587, 277] width 469 height 22
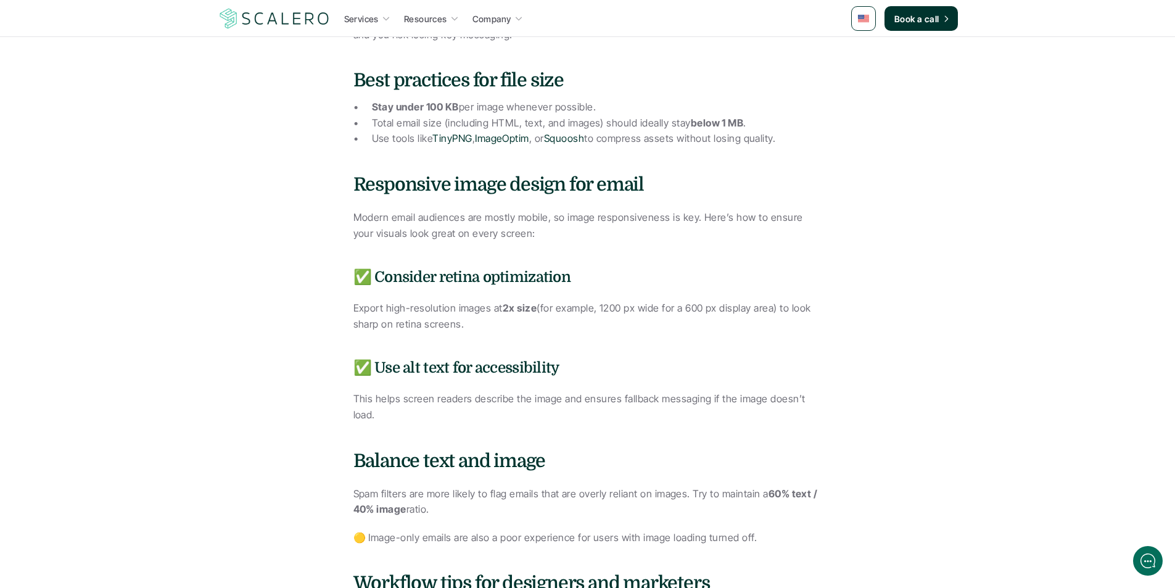
click at [618, 273] on h5 "✅ Consider retina optimization" at bounding box center [587, 277] width 469 height 22
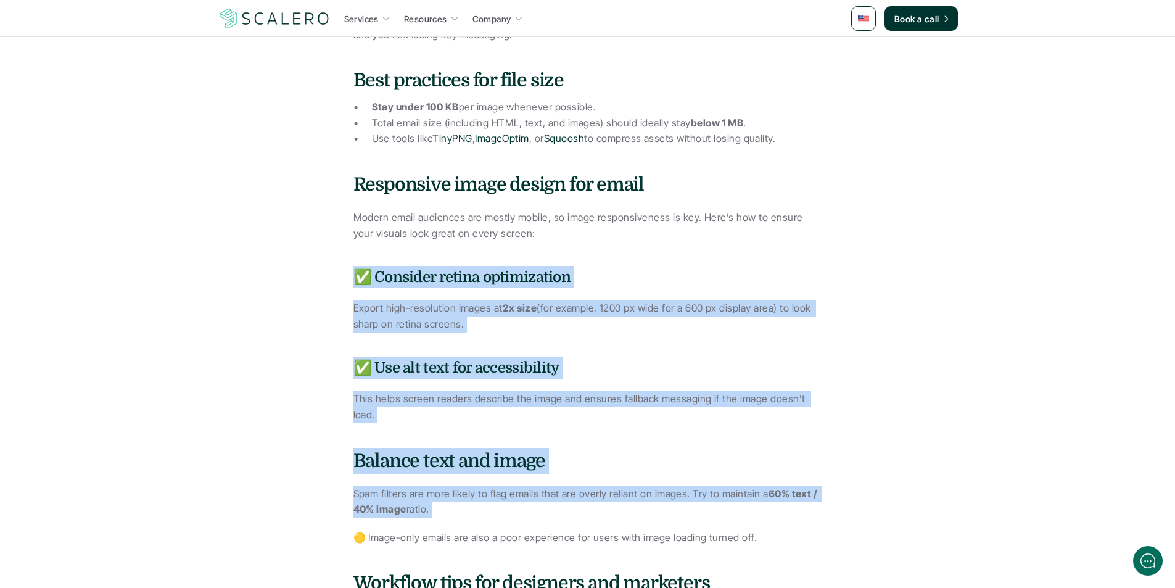
drag, startPoint x: 618, startPoint y: 273, endPoint x: 627, endPoint y: 491, distance: 218.5
click at [628, 483] on div "Images can make or break your email marketing. Done right, they draw attention,…" at bounding box center [587, 109] width 469 height 2055
click at [625, 498] on p "Spam filters are more likely to flag emails that are overly reliant on images. …" at bounding box center [587, 501] width 469 height 31
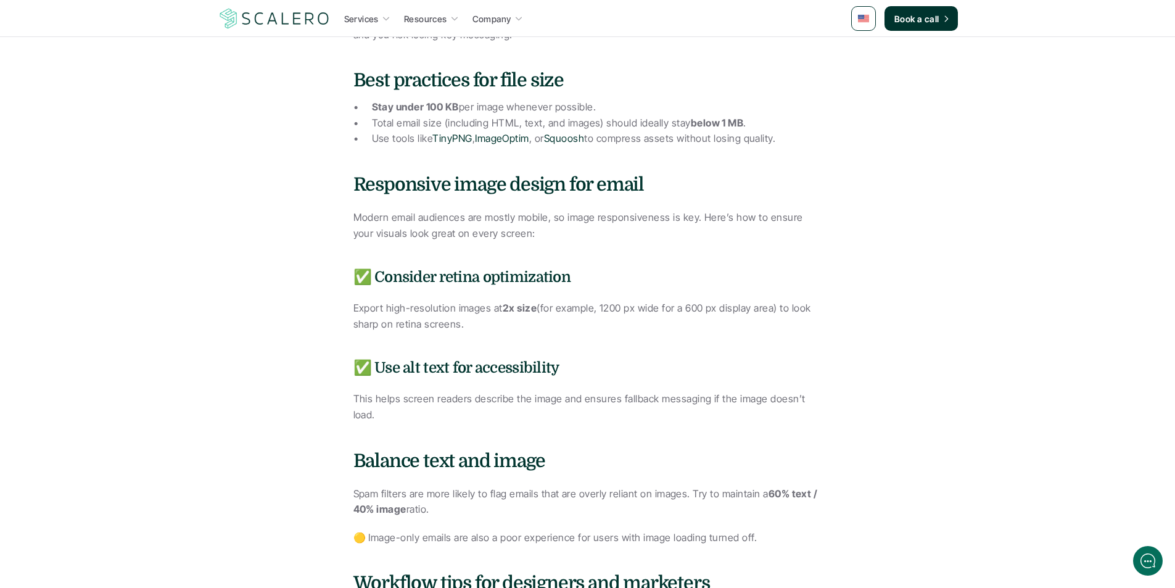
click at [625, 498] on p "Spam filters are more likely to flag emails that are overly reliant on images. …" at bounding box center [587, 501] width 469 height 31
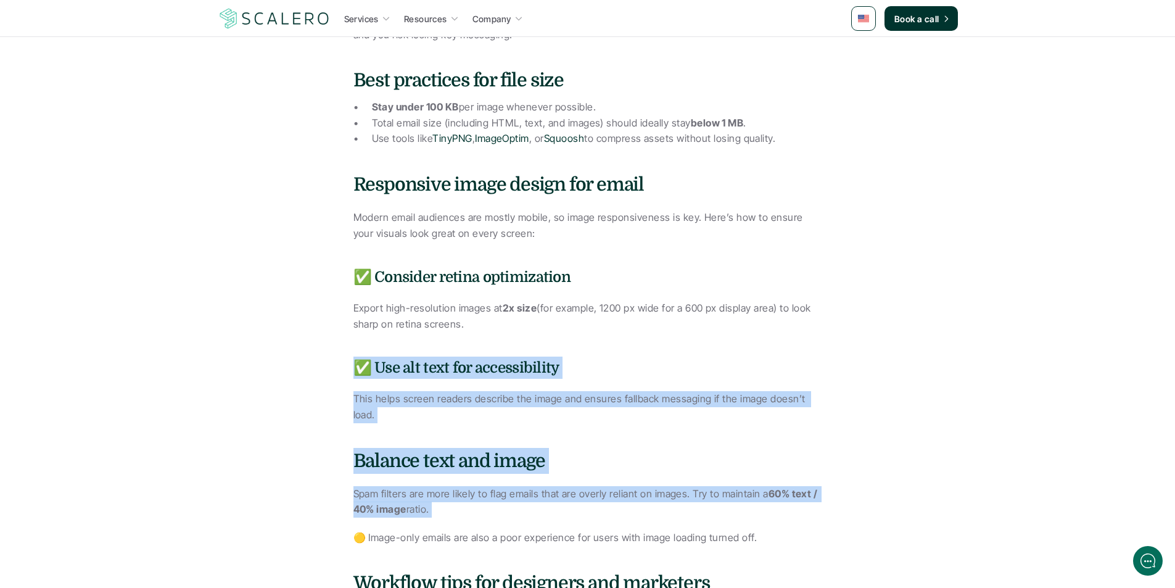
drag, startPoint x: 625, startPoint y: 498, endPoint x: 615, endPoint y: 304, distance: 193.9
click at [612, 314] on div "Images can make or break your email marketing. Done right, they draw attention,…" at bounding box center [587, 109] width 469 height 2055
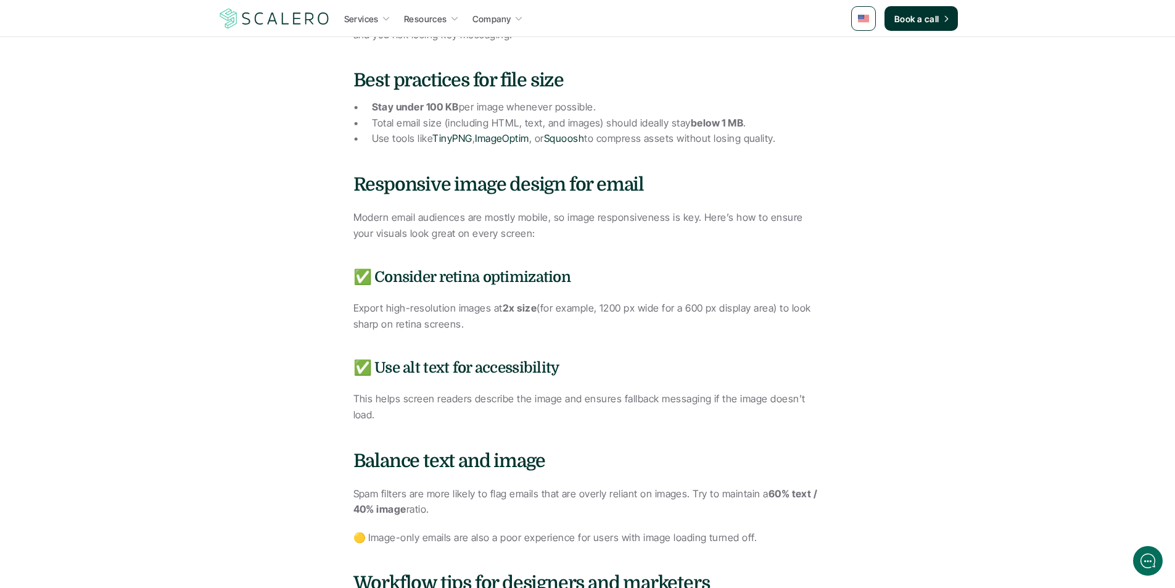
click at [615, 291] on div "Images can make or break your email marketing. Done right, they draw attention,…" at bounding box center [587, 109] width 469 height 2055
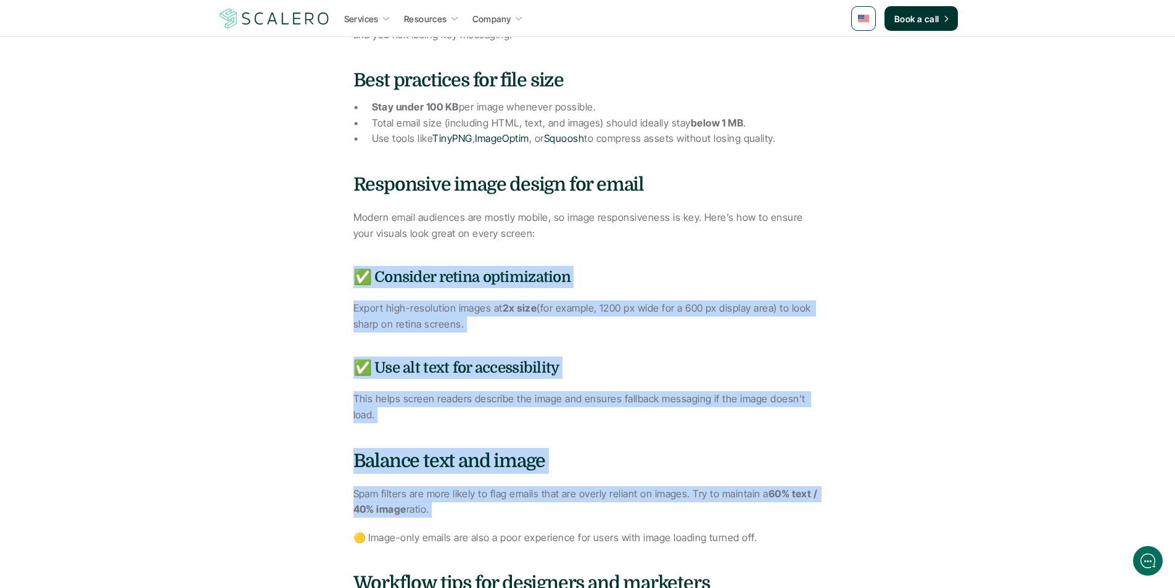
drag, startPoint x: 615, startPoint y: 291, endPoint x: 625, endPoint y: 496, distance: 205.0
click at [625, 495] on div "Images can make or break your email marketing. Done right, they draw attention,…" at bounding box center [587, 109] width 469 height 2055
click at [623, 448] on h4 "Balance text and image" at bounding box center [587, 461] width 469 height 26
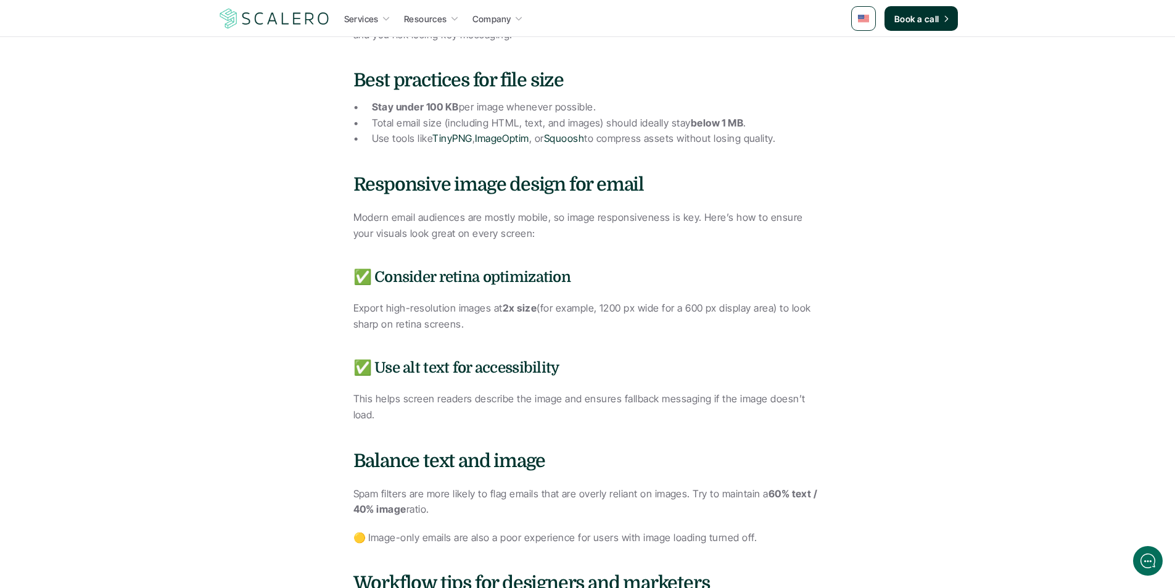
click at [623, 448] on h4 "Balance text and image" at bounding box center [587, 461] width 469 height 26
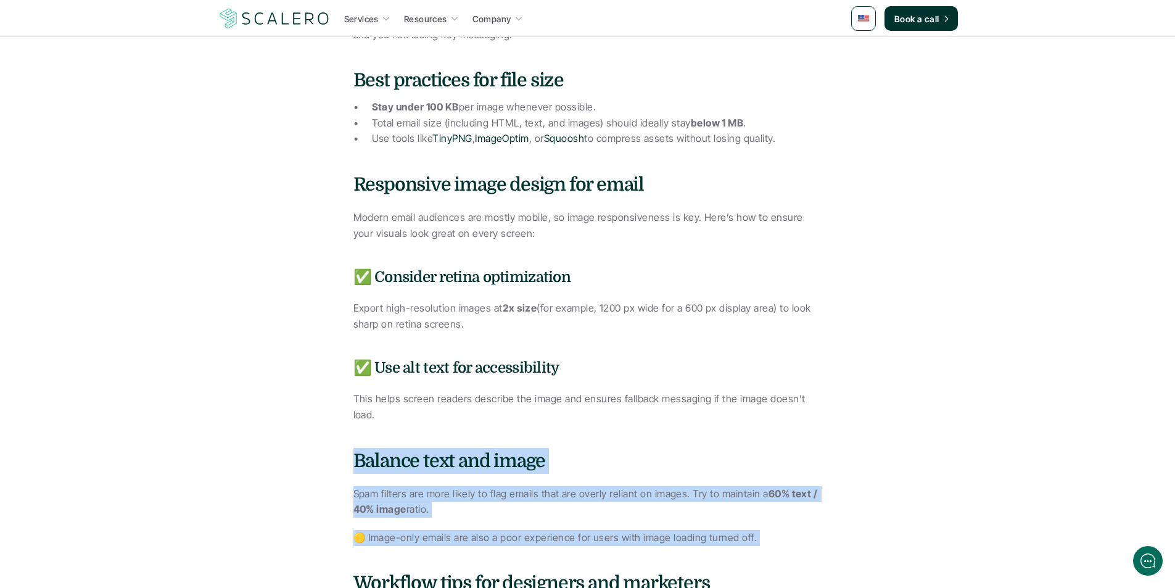
drag, startPoint x: 623, startPoint y: 448, endPoint x: 646, endPoint y: 524, distance: 78.6
click at [646, 524] on div "Images can make or break your email marketing. Done right, they draw attention,…" at bounding box center [587, 109] width 469 height 2055
click at [646, 530] on p "🟡 Image-only emails are also a poor experience for users with image loading tur…" at bounding box center [587, 538] width 469 height 16
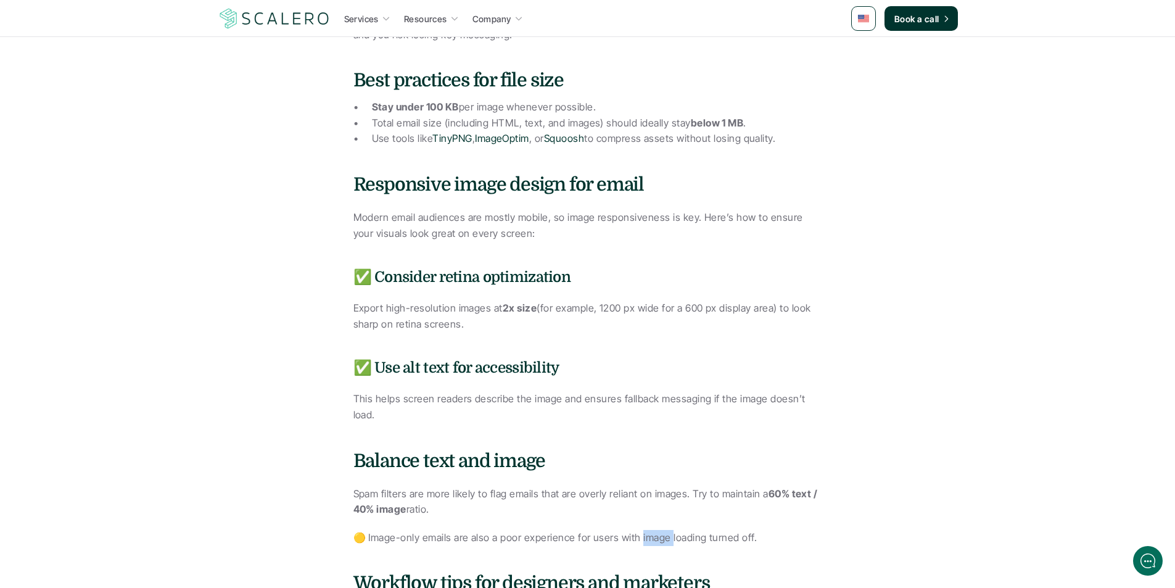
click at [646, 530] on p "🟡 Image-only emails are also a poor experience for users with image loading tur…" at bounding box center [587, 538] width 469 height 16
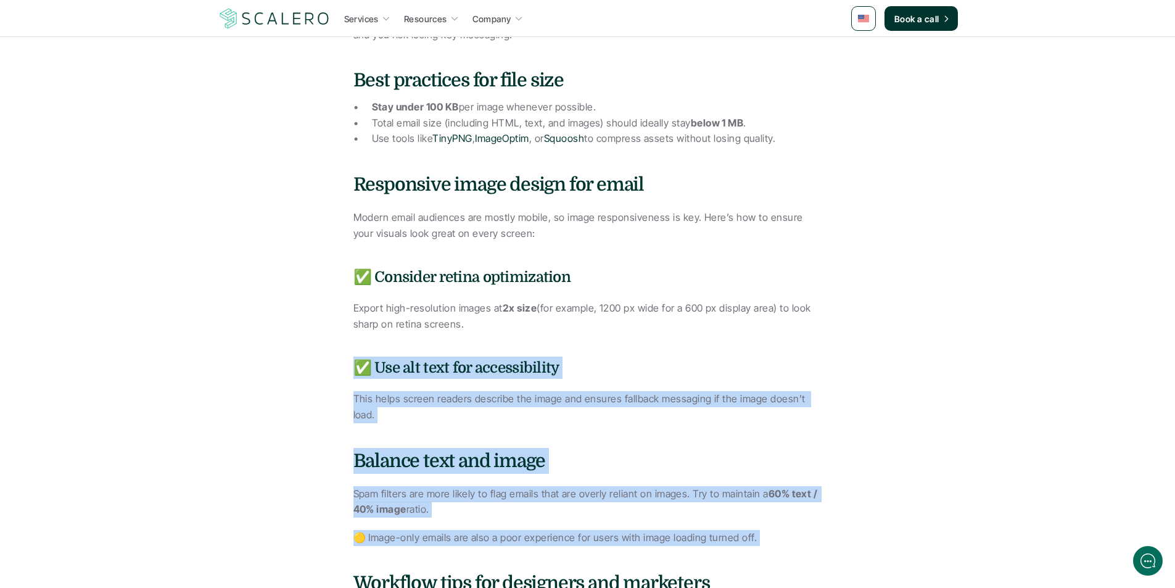
drag, startPoint x: 646, startPoint y: 524, endPoint x: 638, endPoint y: 333, distance: 190.7
click at [638, 335] on div "Images can make or break your email marketing. Done right, they draw attention,…" at bounding box center [587, 109] width 469 height 2055
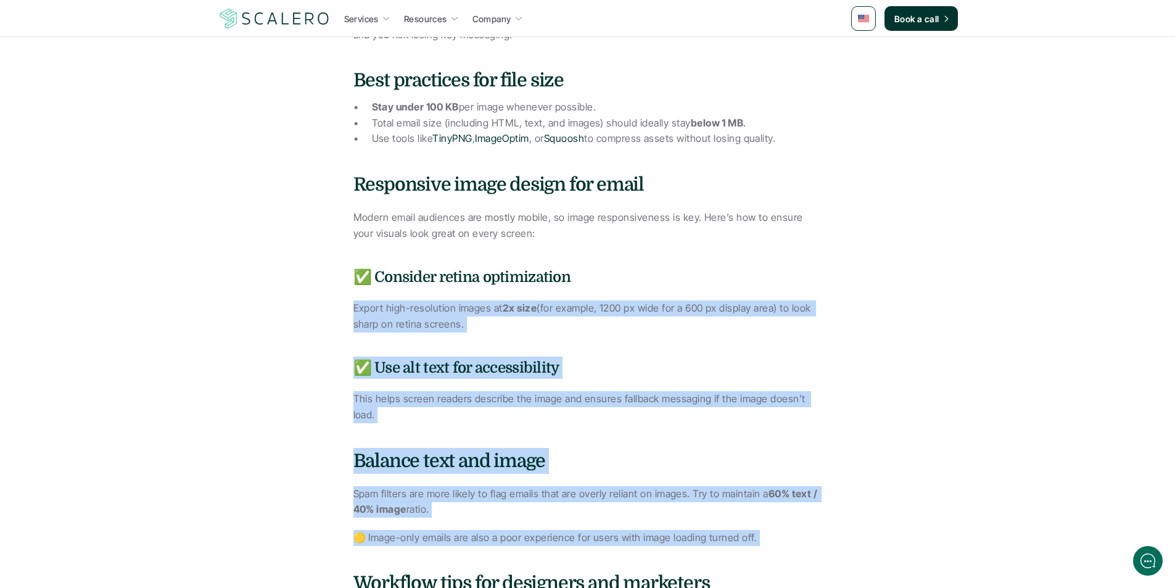
click at [638, 333] on div "Images can make or break your email marketing. Done right, they draw attention,…" at bounding box center [587, 109] width 469 height 2055
drag, startPoint x: 638, startPoint y: 333, endPoint x: 657, endPoint y: 479, distance: 147.4
click at [657, 477] on div "Images can make or break your email marketing. Done right, they draw attention,…" at bounding box center [587, 109] width 469 height 2055
click at [656, 486] on p "Spam filters are more likely to flag emails that are overly reliant on images. …" at bounding box center [587, 501] width 469 height 31
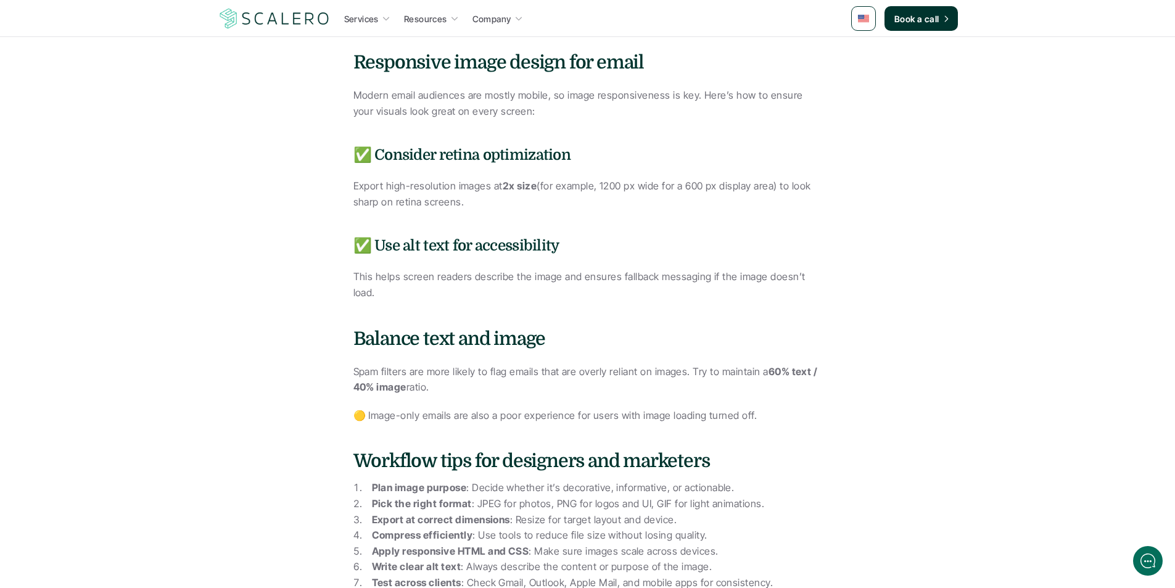
drag, startPoint x: 664, startPoint y: 411, endPoint x: 672, endPoint y: 453, distance: 42.7
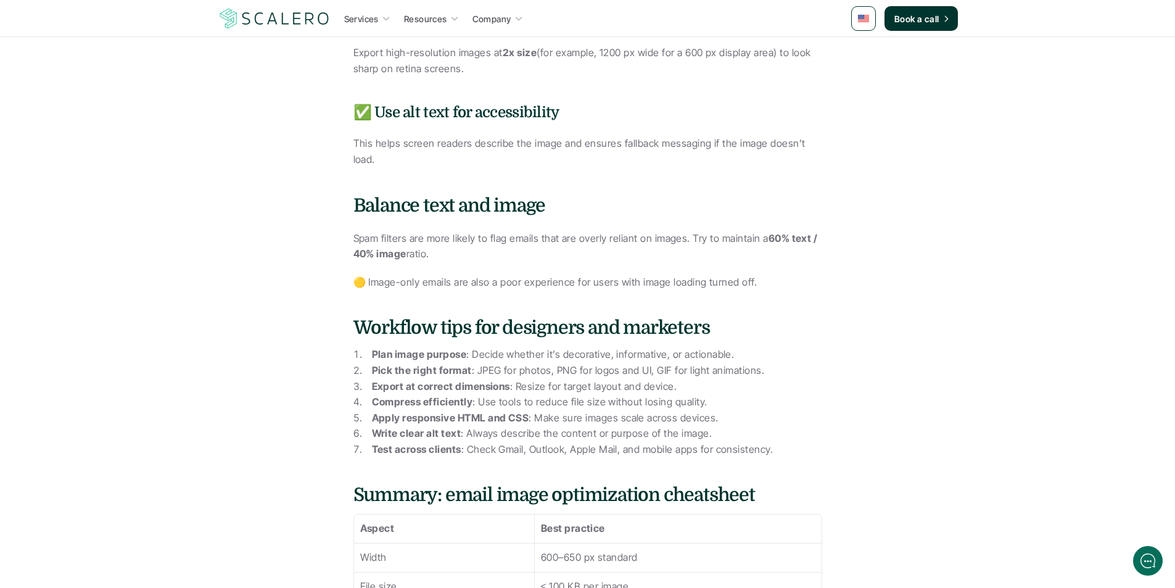
drag, startPoint x: 656, startPoint y: 443, endPoint x: 672, endPoint y: 511, distance: 69.8
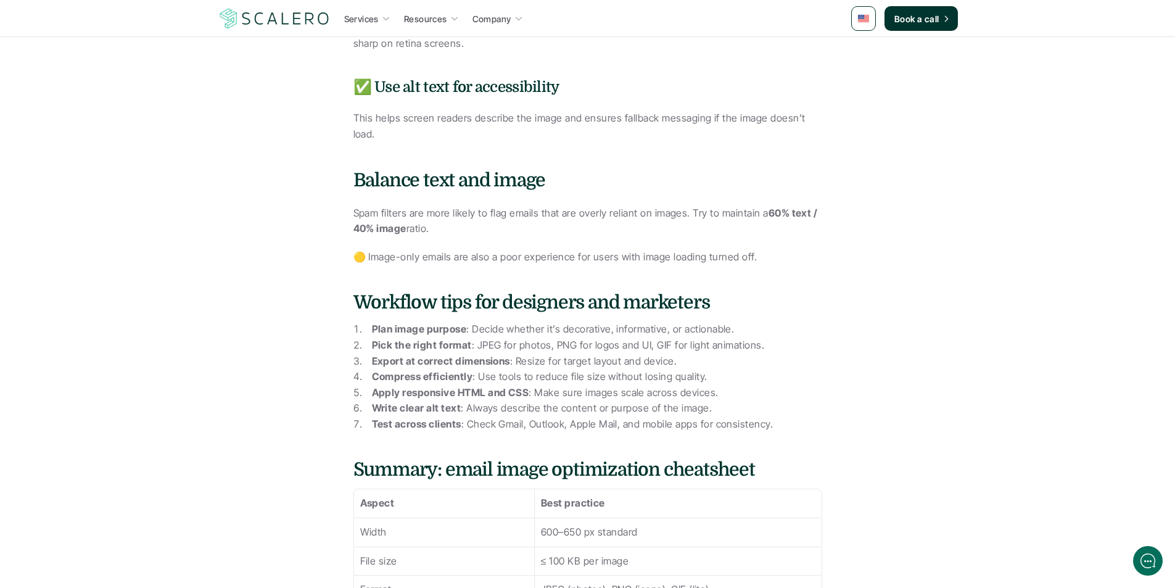
click at [602, 289] on h4 "Workflow tips for designers and marketers" at bounding box center [587, 302] width 469 height 26
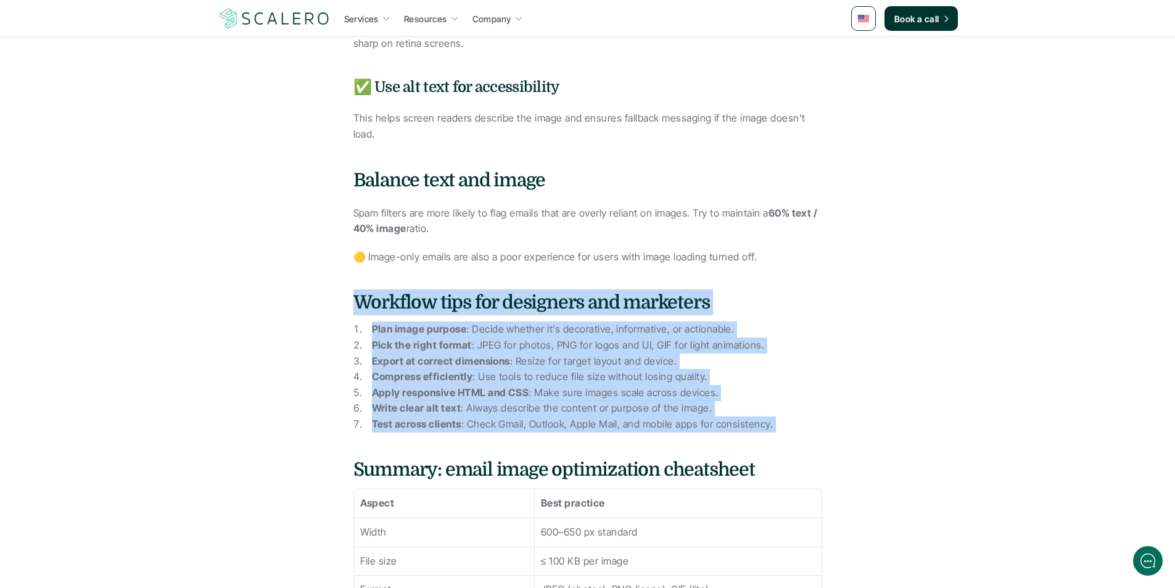
drag, startPoint x: 602, startPoint y: 289, endPoint x: 624, endPoint y: 402, distance: 115.5
click at [624, 416] on p "Test across clients : Check Gmail, Outlook, Apple Mail, and mobile apps for con…" at bounding box center [597, 424] width 450 height 16
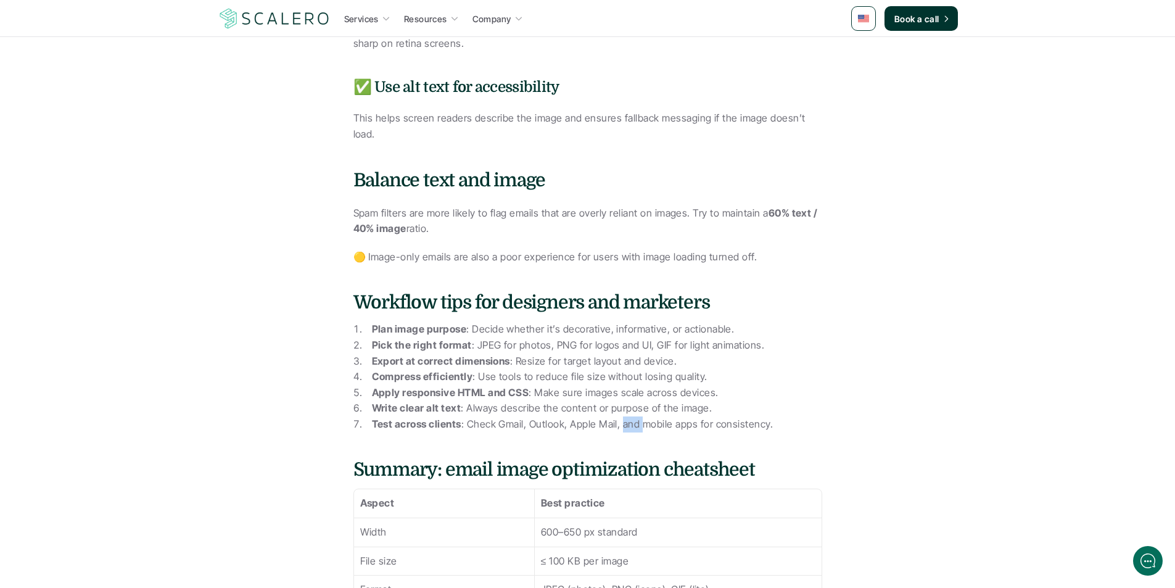
click at [624, 416] on p "Test across clients : Check Gmail, Outlook, Apple Mail, and mobile apps for con…" at bounding box center [597, 424] width 450 height 16
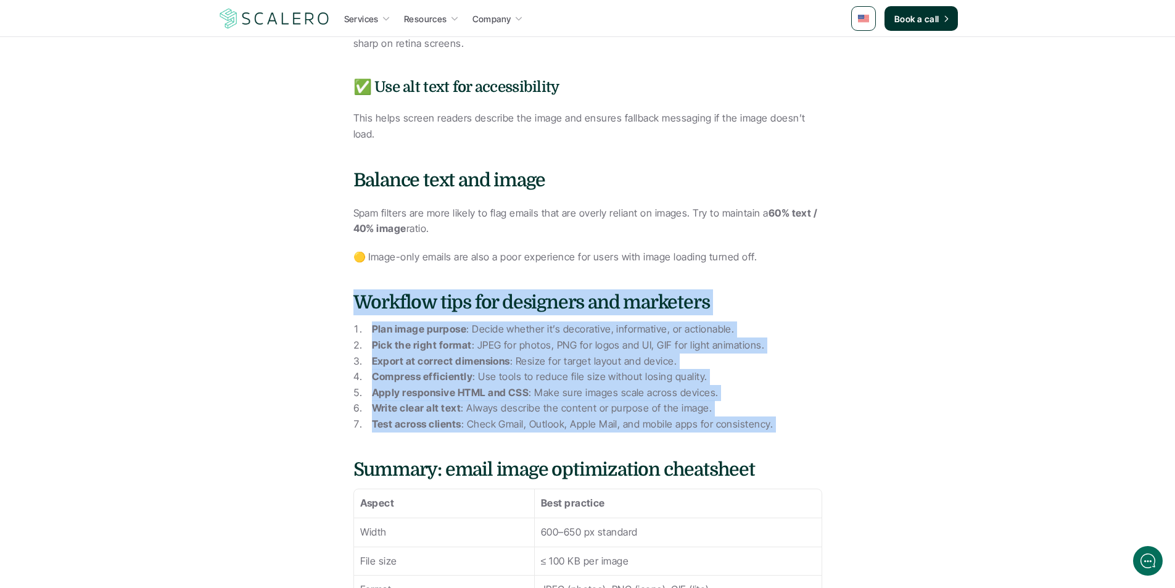
drag, startPoint x: 624, startPoint y: 402, endPoint x: 601, endPoint y: 286, distance: 118.9
click at [600, 289] on h4 "Workflow tips for designers and marketers" at bounding box center [587, 302] width 469 height 26
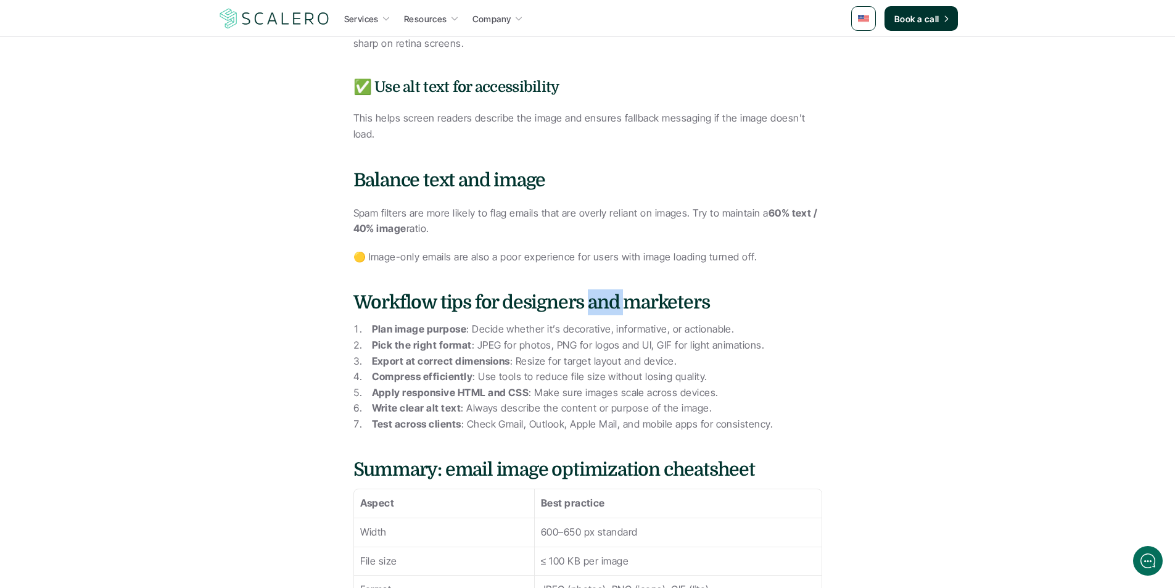
click at [600, 289] on h4 "Workflow tips for designers and marketers" at bounding box center [587, 302] width 469 height 26
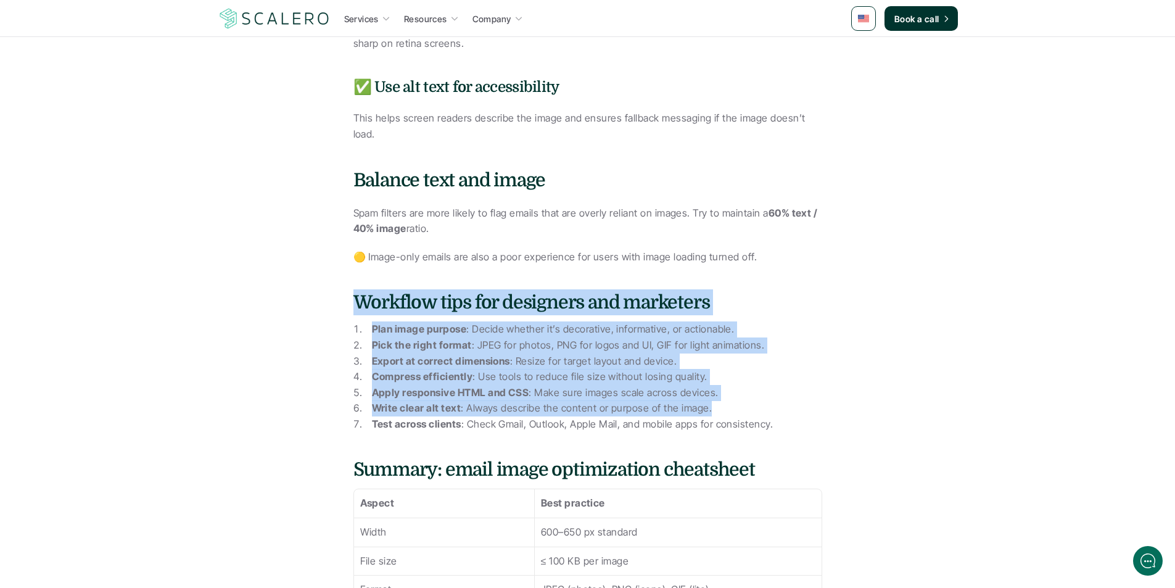
drag, startPoint x: 600, startPoint y: 284, endPoint x: 626, endPoint y: 397, distance: 115.2
click at [626, 400] on p "Write clear alt text : Always describe the content or purpose of the image." at bounding box center [597, 408] width 450 height 16
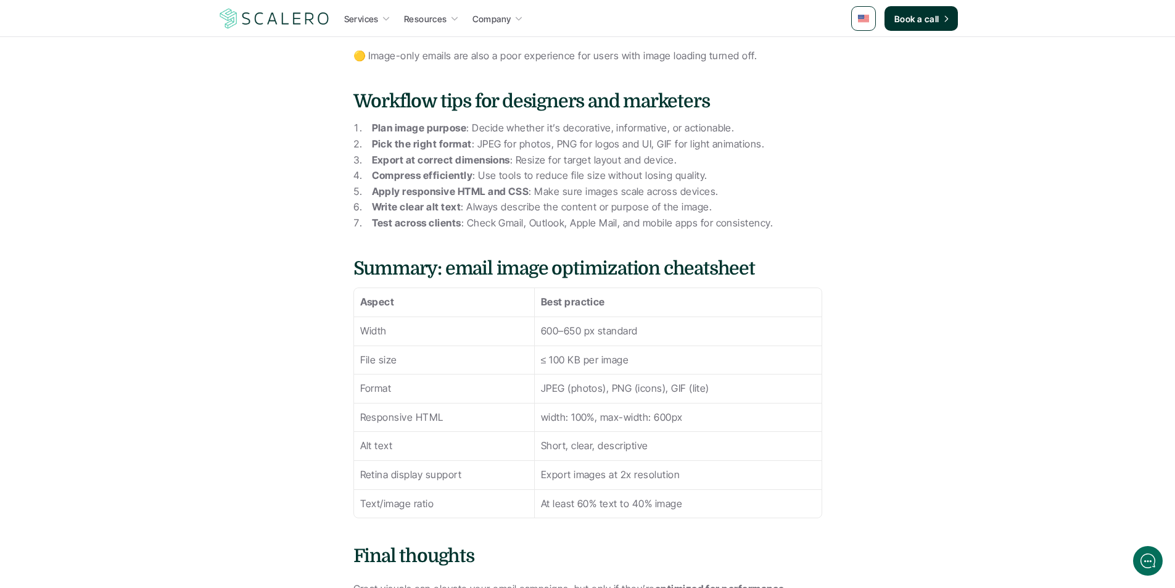
drag, startPoint x: 772, startPoint y: 311, endPoint x: 775, endPoint y: 382, distance: 71.0
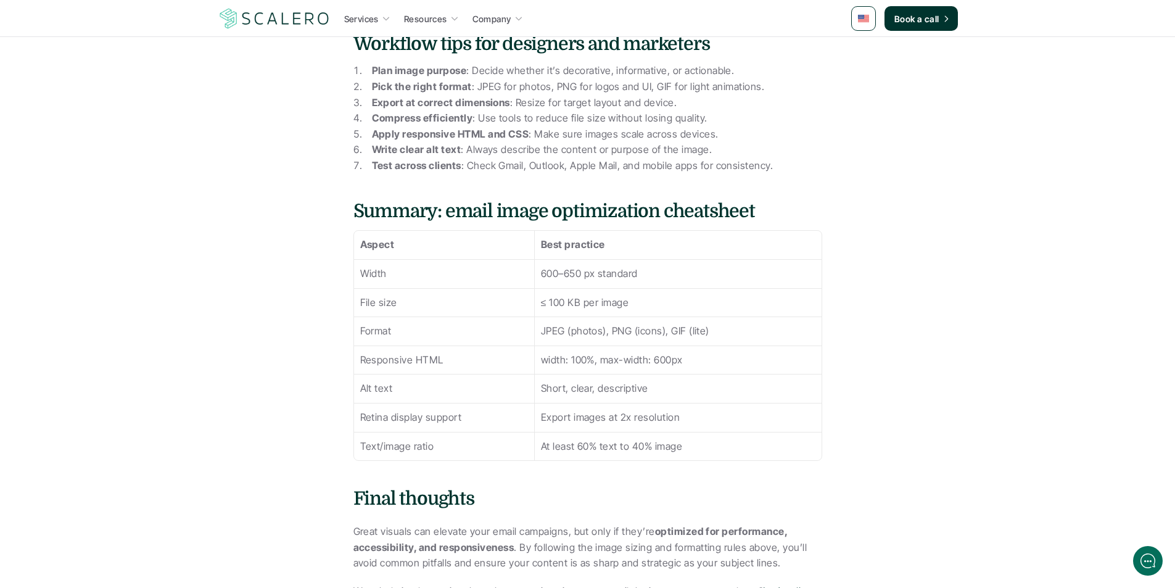
click at [618, 158] on p "Test across clients : Check Gmail, Outlook, Apple Mail, and mobile apps for con…" at bounding box center [597, 166] width 450 height 16
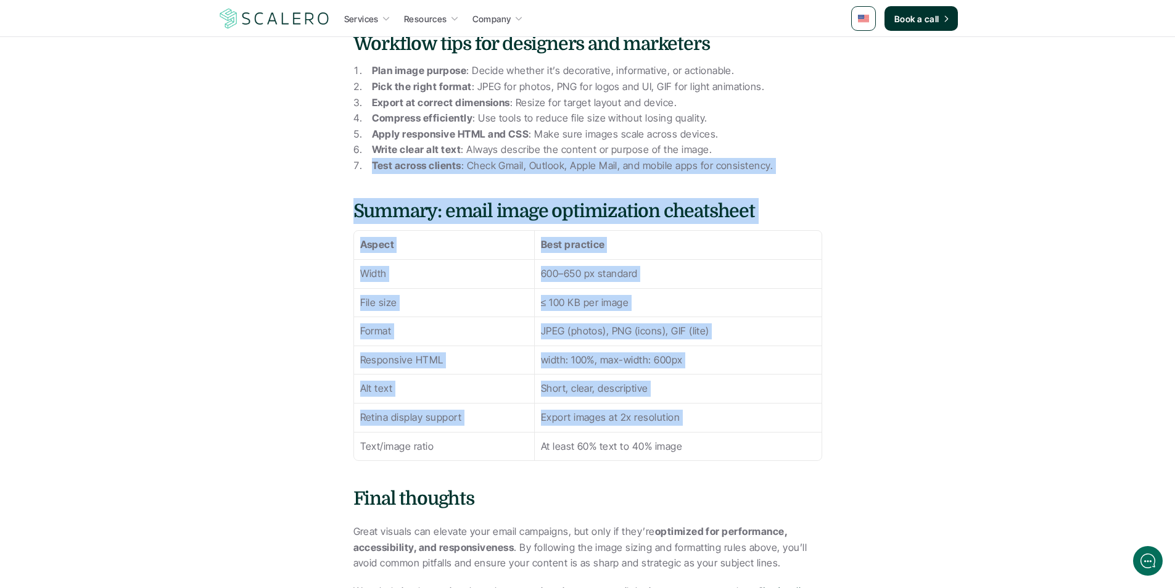
drag, startPoint x: 618, startPoint y: 157, endPoint x: 737, endPoint y: 422, distance: 291.2
click at [737, 438] on p "At least 60% text to 40% image" at bounding box center [678, 446] width 274 height 16
